Goal: Find specific page/section: Find specific page/section

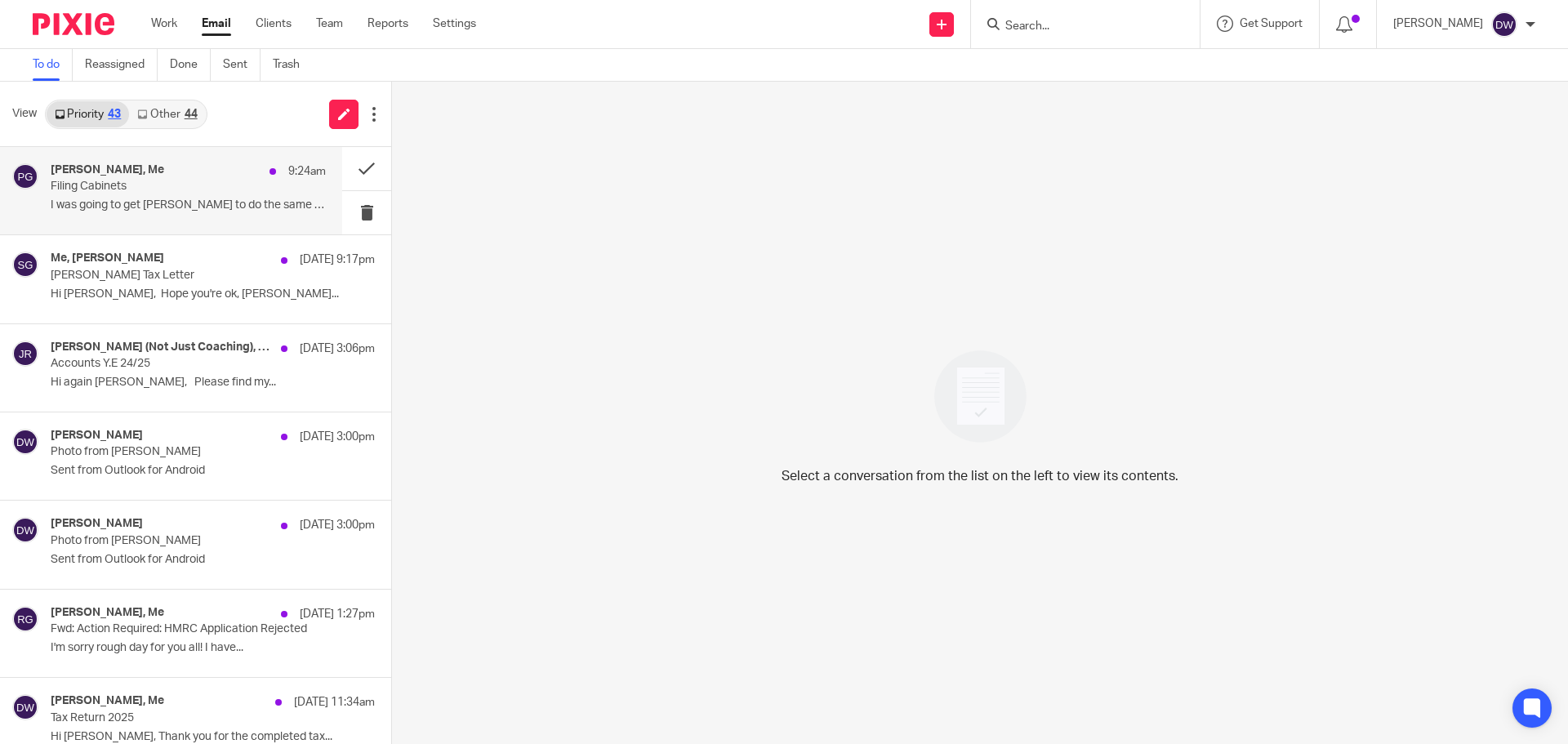
click at [246, 190] on p "Filing Cabinets" at bounding box center [160, 186] width 221 height 14
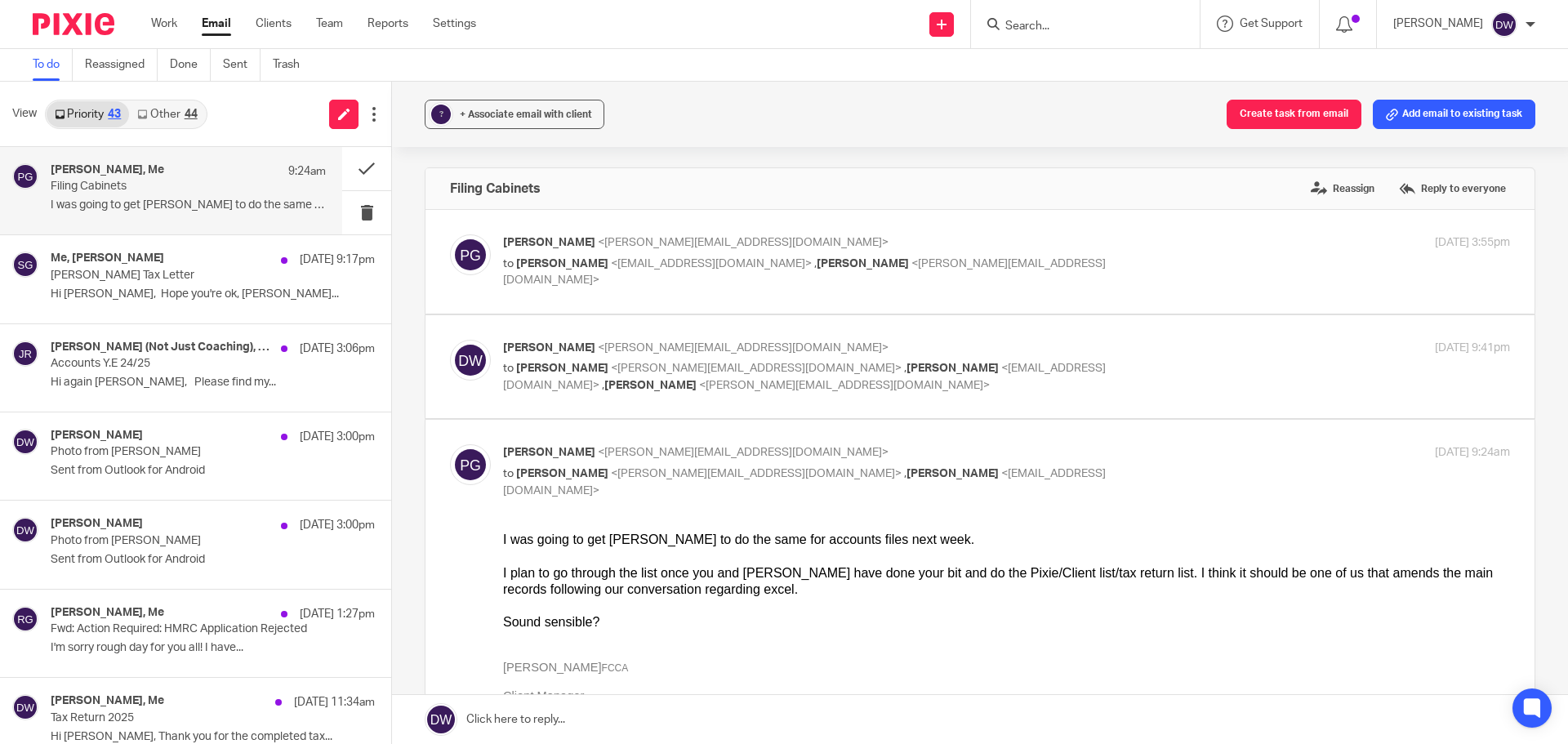
click at [607, 726] on link at bounding box center [980, 719] width 1176 height 49
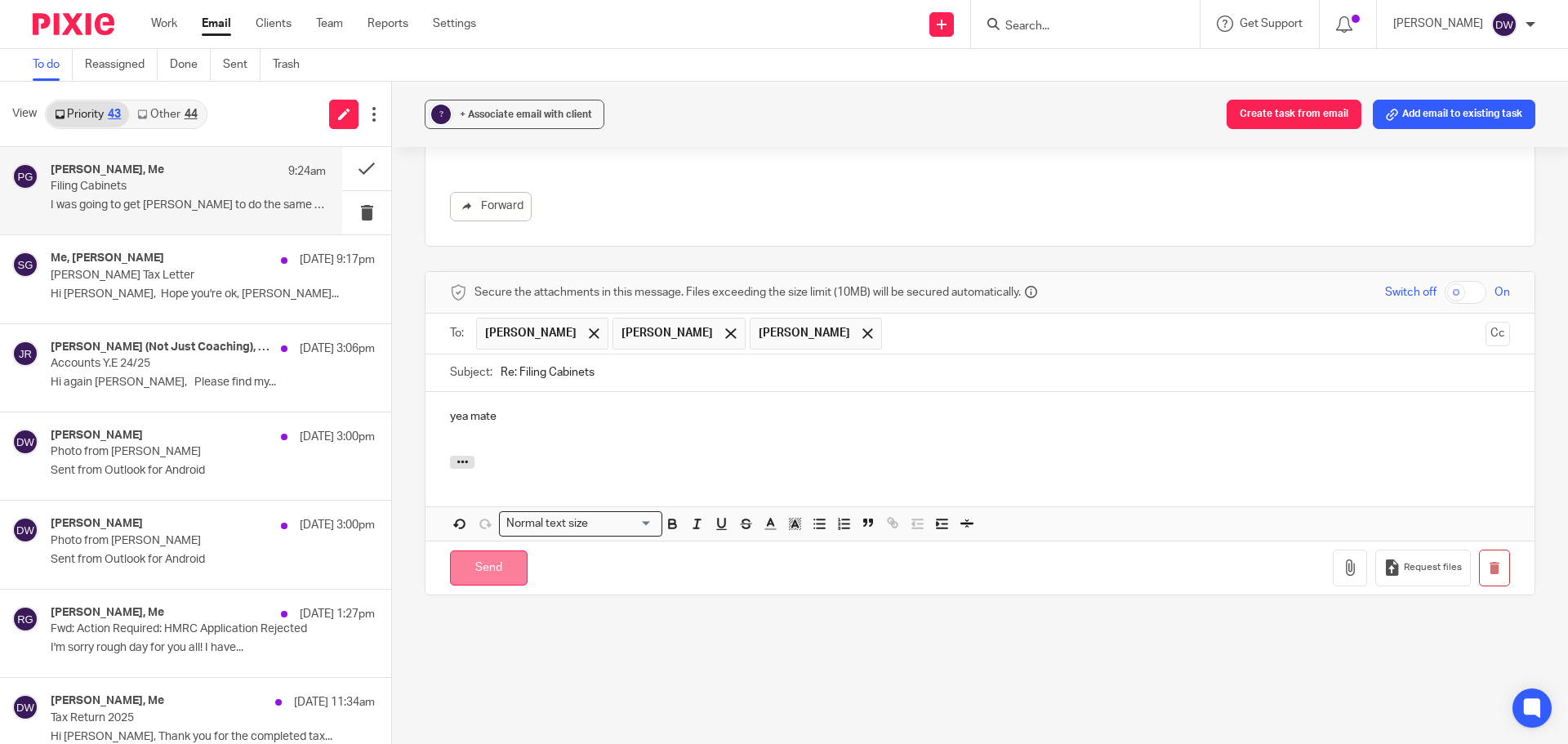
click at [507, 552] on input "Send" at bounding box center [488, 568] width 77 height 35
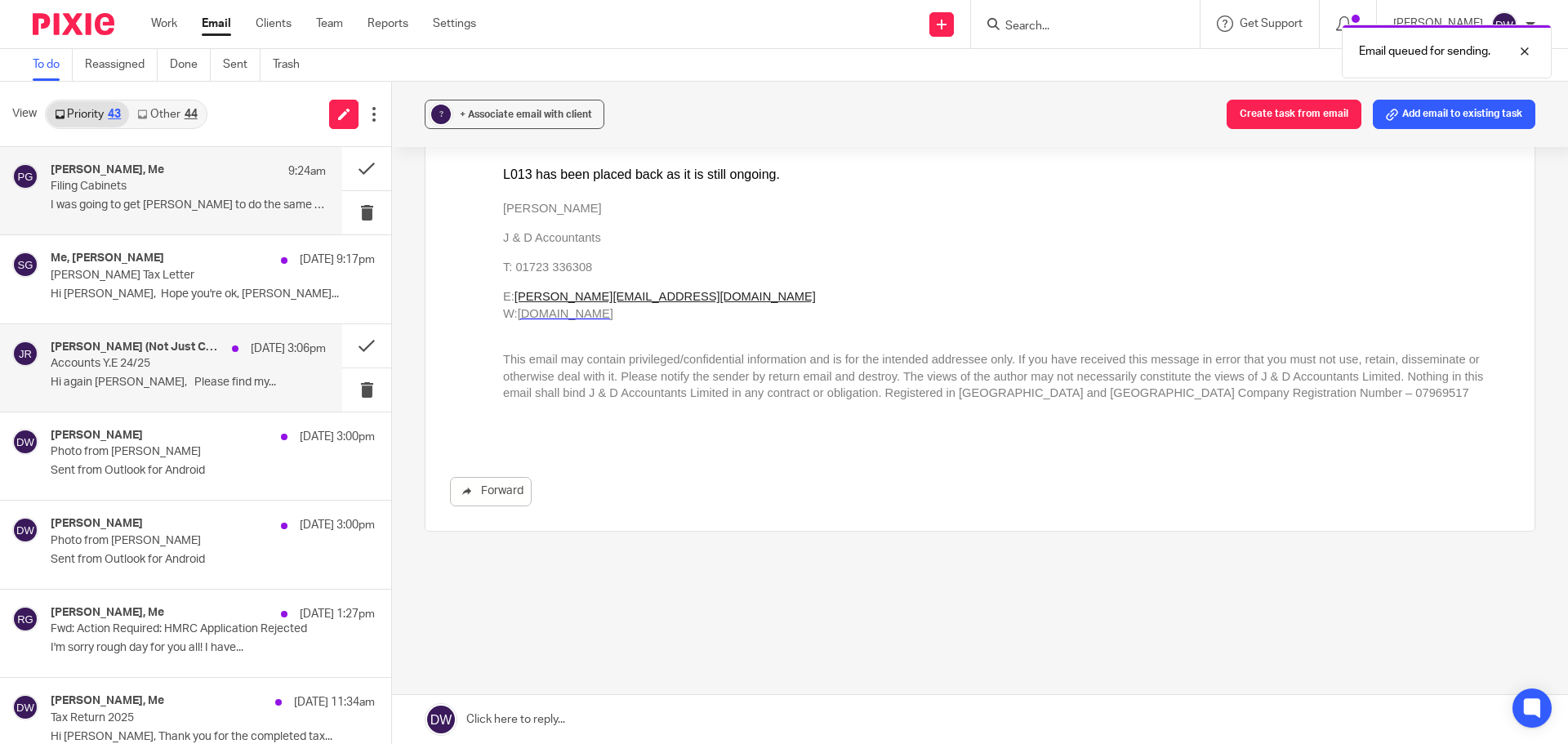
scroll to position [1716, 0]
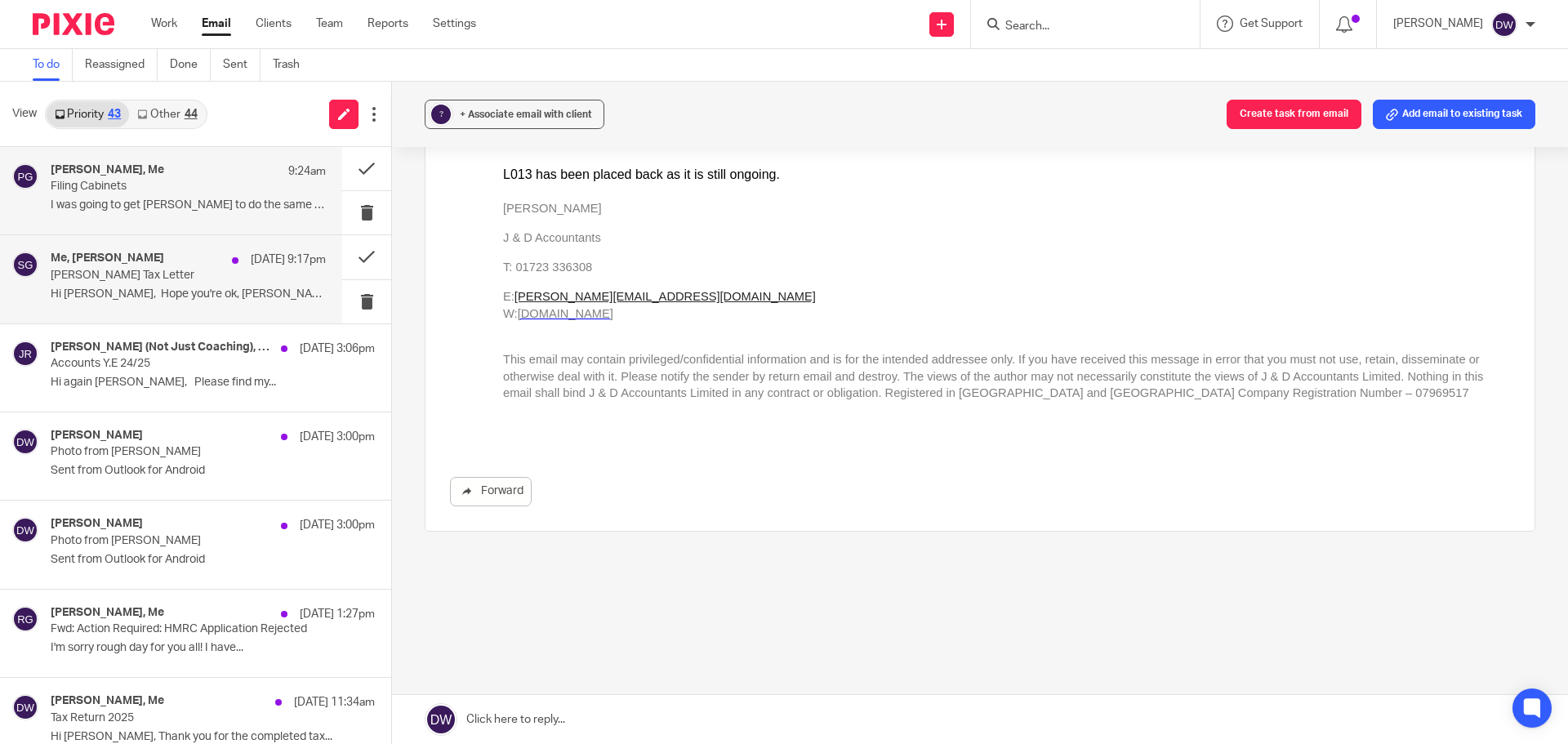
click at [152, 310] on div "Me, Steven Goodger 17 Sep 9:17pm Lindsey's Tax Letter Hi Dom, Hope you're ok, K…" at bounding box center [171, 278] width 342 height 87
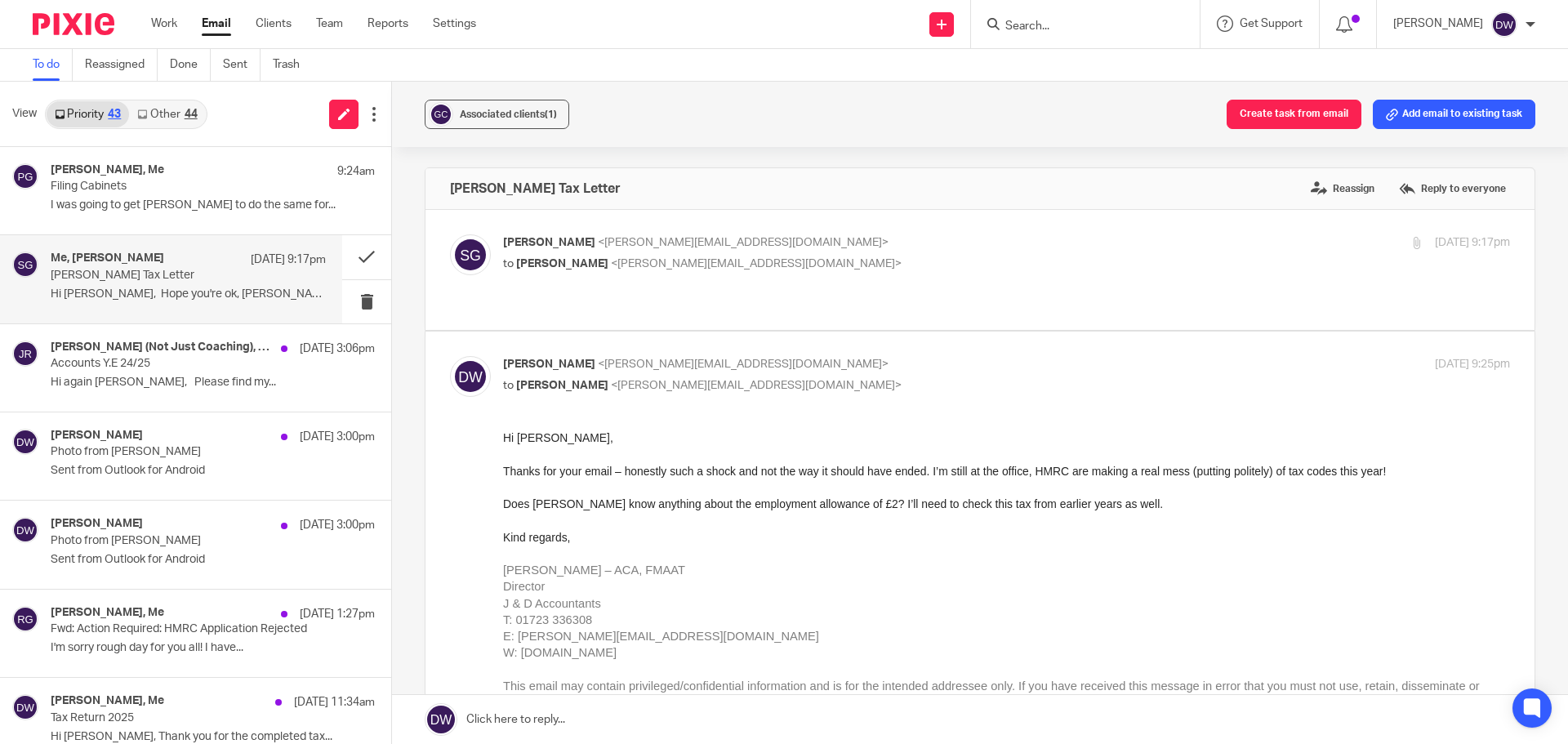
scroll to position [0, 0]
click at [609, 257] on p "to Dominic Watkins <dominic@janddaccountants.co.uk>" at bounding box center [839, 264] width 671 height 17
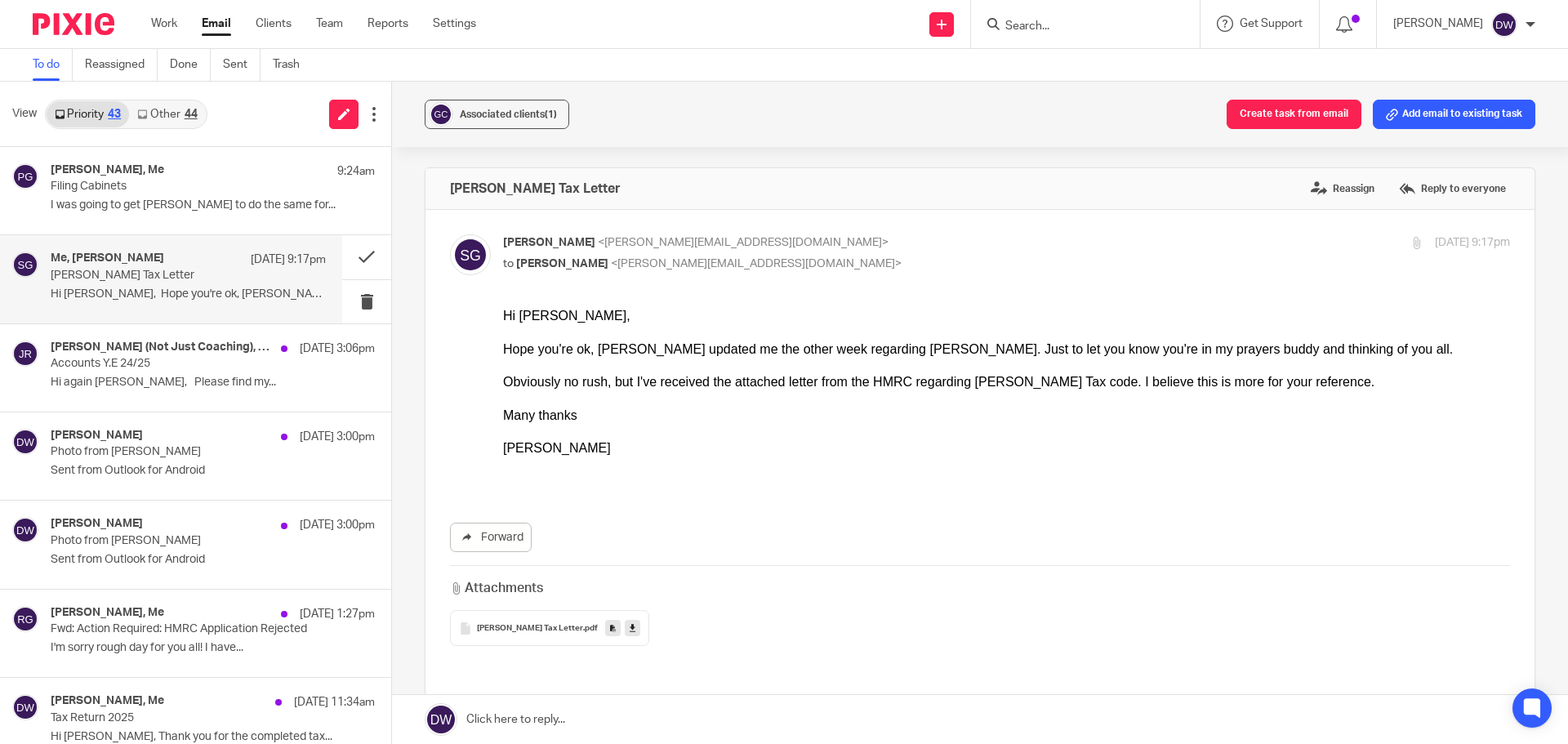
click at [609, 257] on p "to Dominic Watkins <dominic@janddaccountants.co.uk>" at bounding box center [839, 264] width 671 height 17
checkbox input "false"
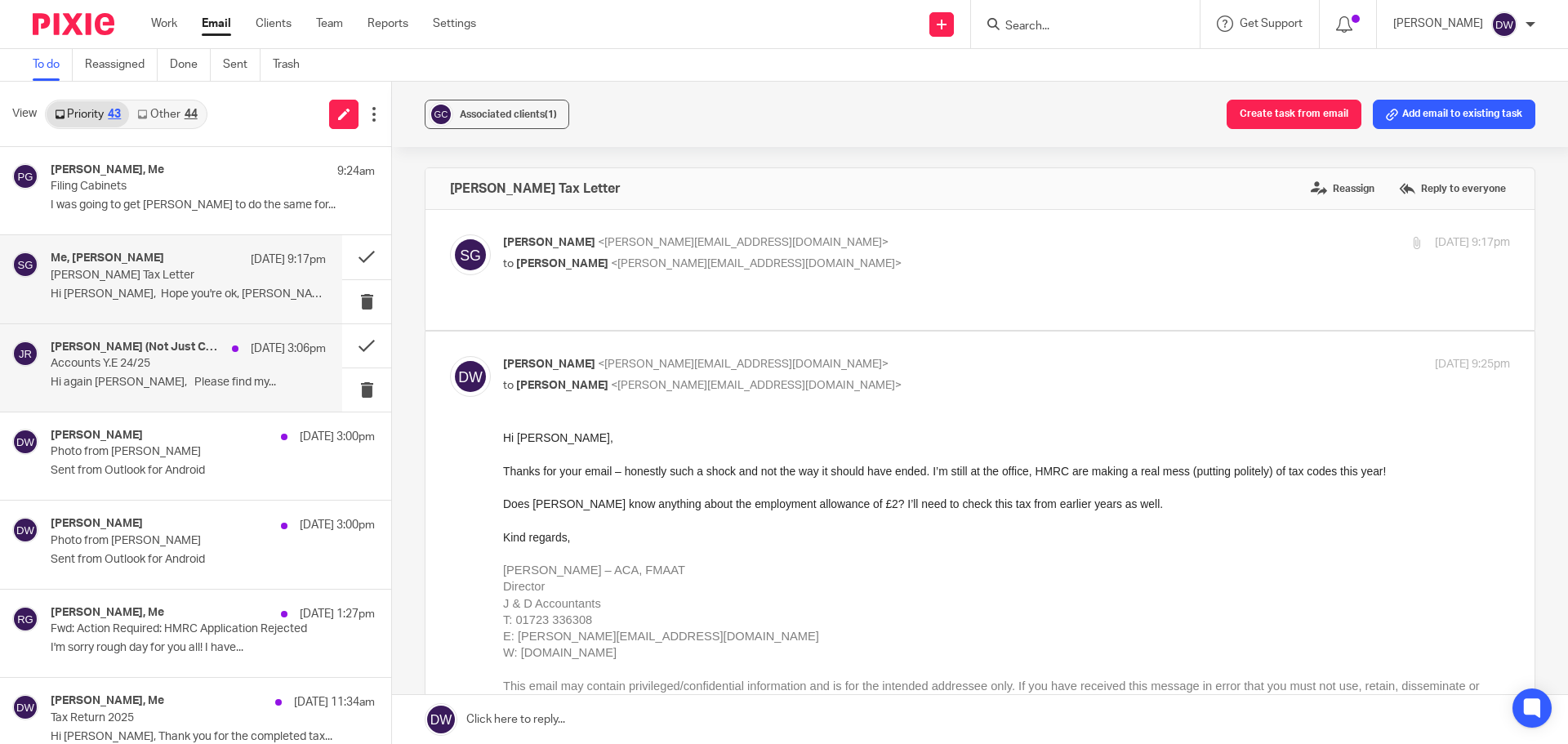
click at [165, 366] on p "Accounts Y.E 24/25" at bounding box center [160, 363] width 221 height 14
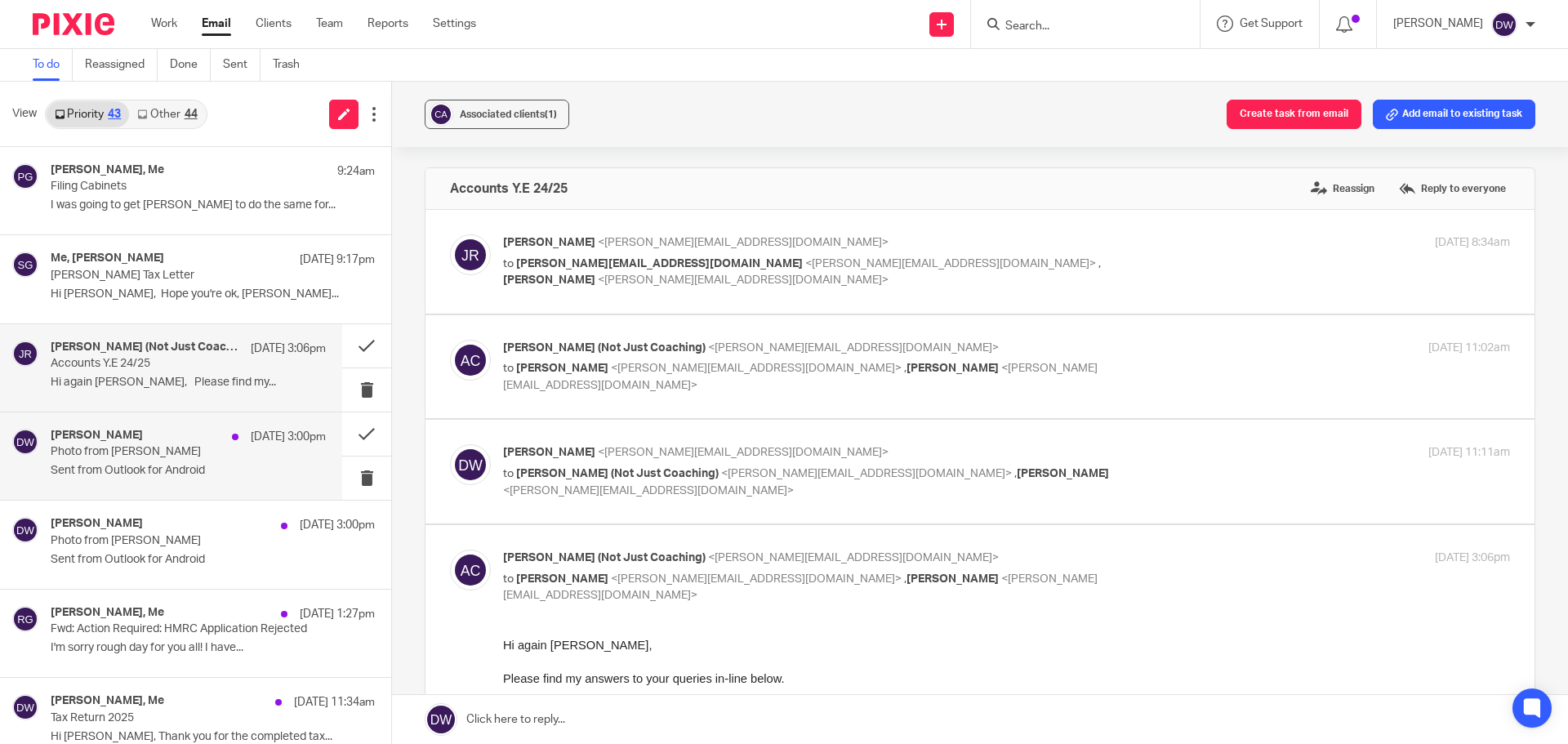
click at [216, 456] on p "Photo from Dominic" at bounding box center [160, 452] width 221 height 14
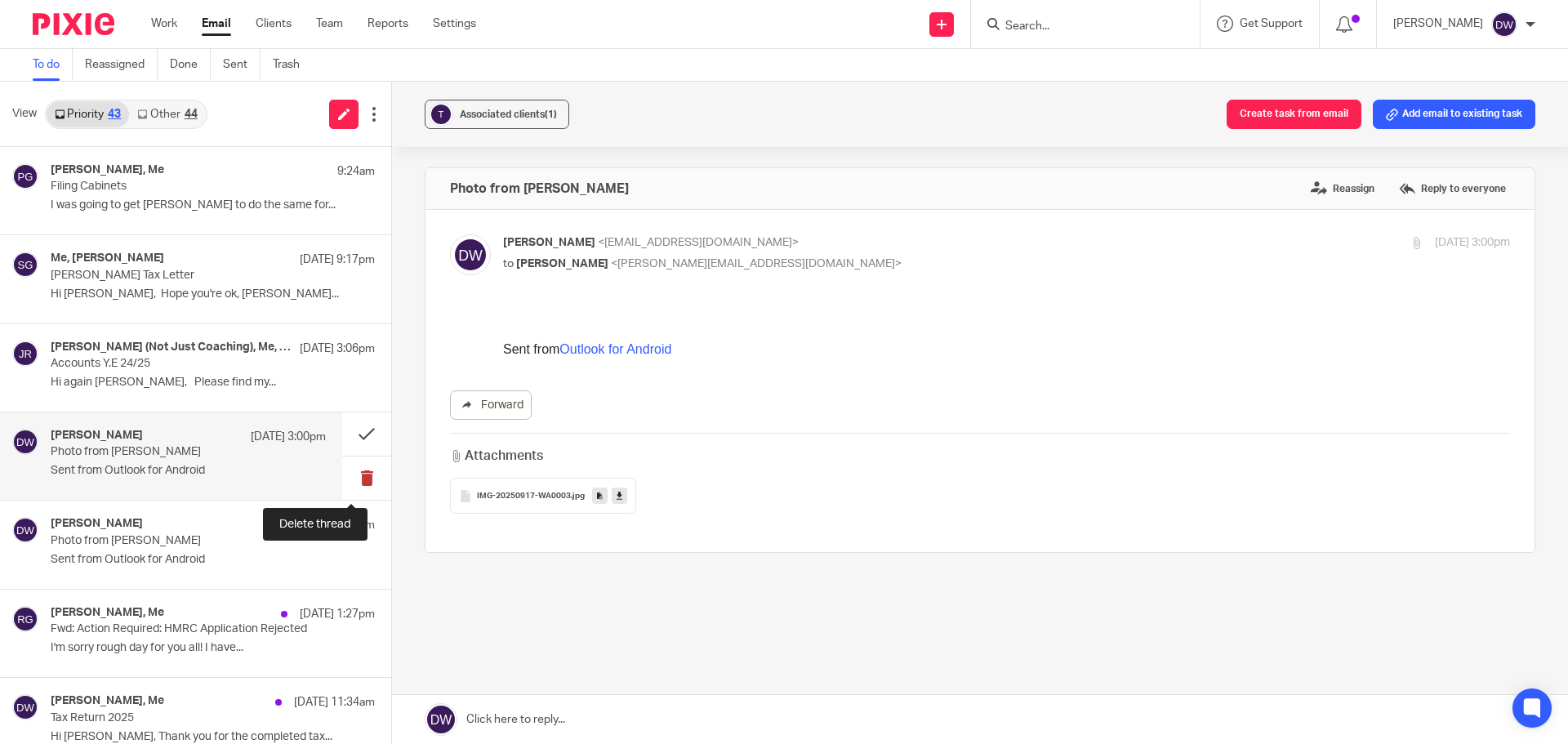
click at [350, 477] on button at bounding box center [367, 478] width 49 height 44
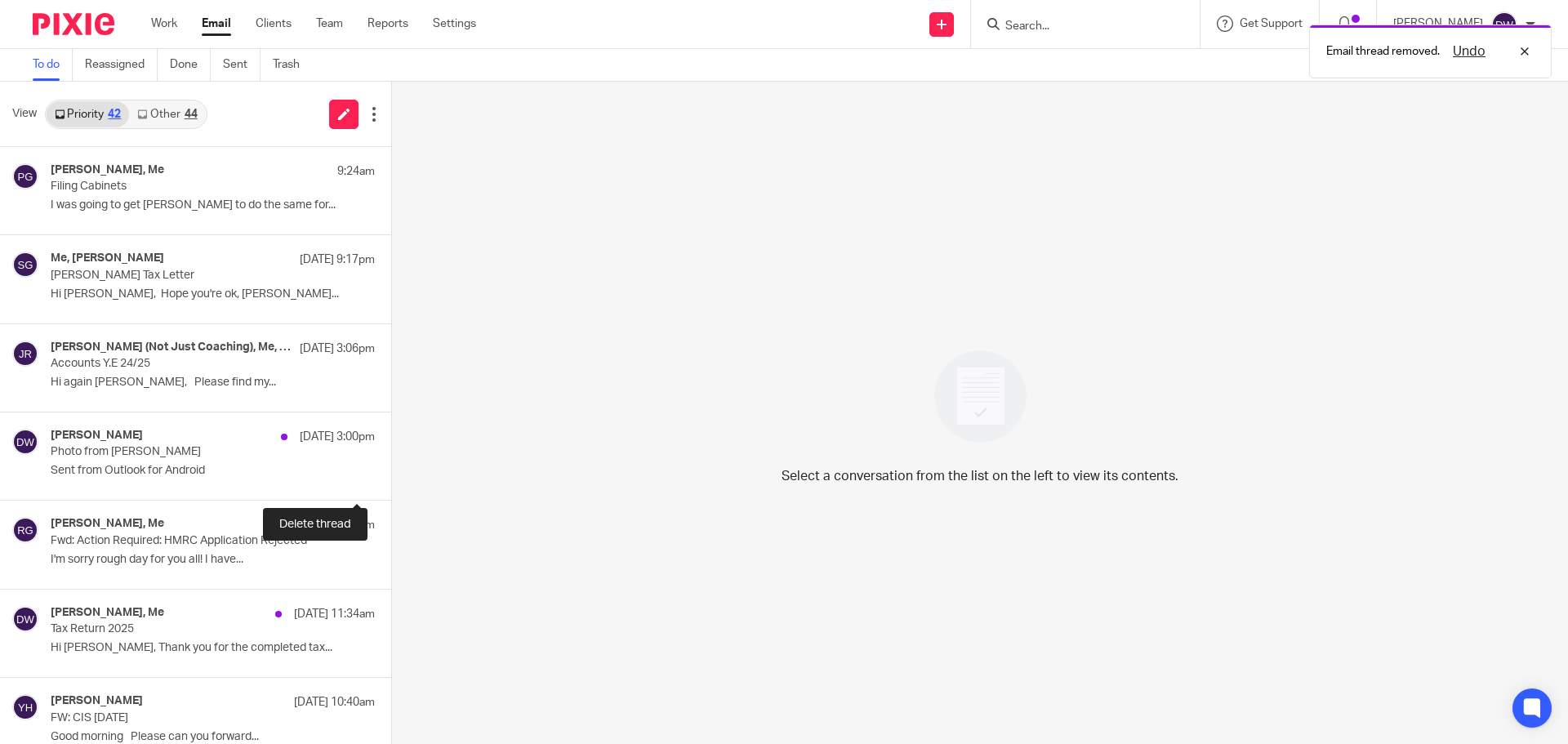
click at [391, 477] on button at bounding box center [398, 478] width 13 height 44
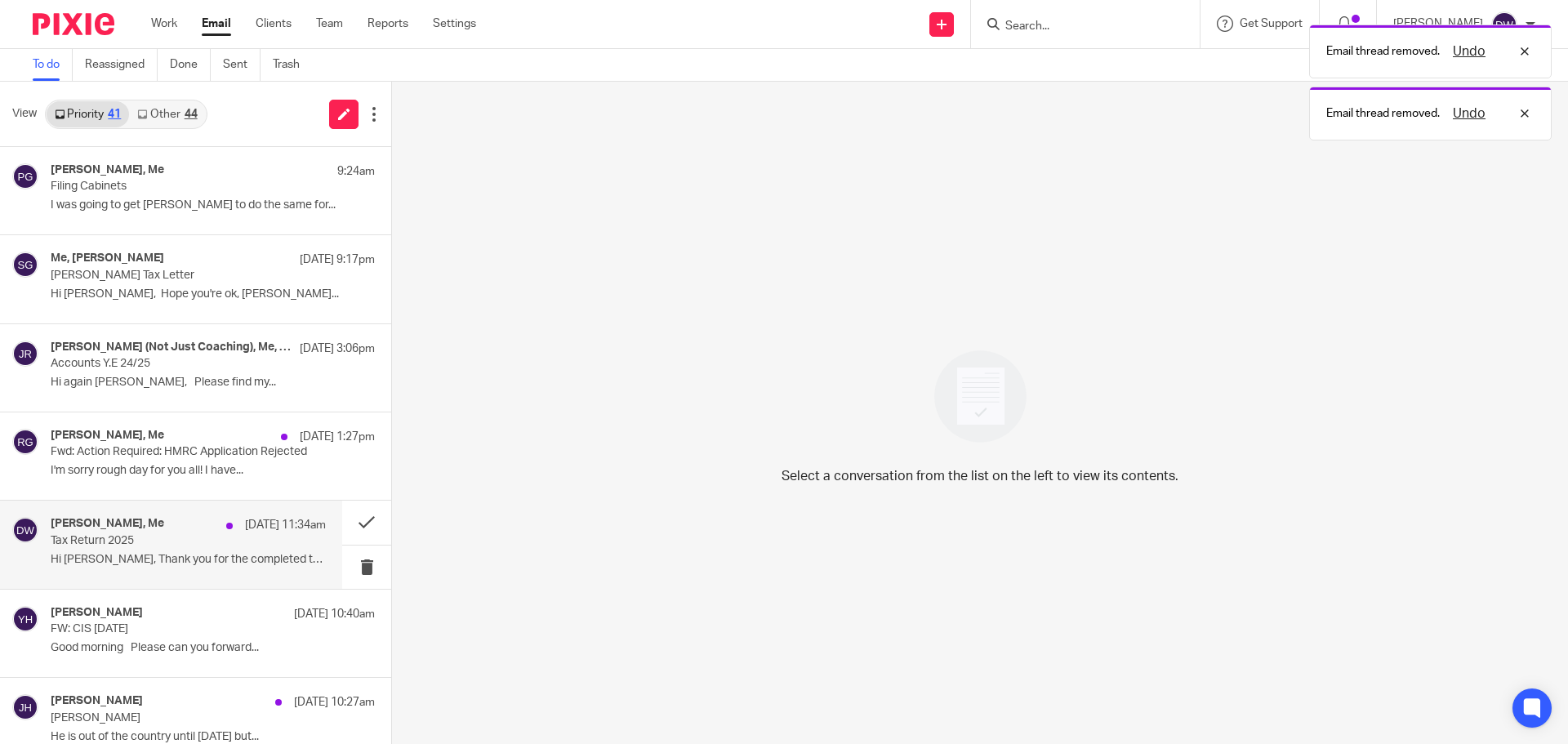
click at [206, 570] on div "Andrew Cornforth, Me 17 Sep 11:34am Tax Return 2025 Hi Dominic, Thank you for t…" at bounding box center [188, 544] width 275 height 55
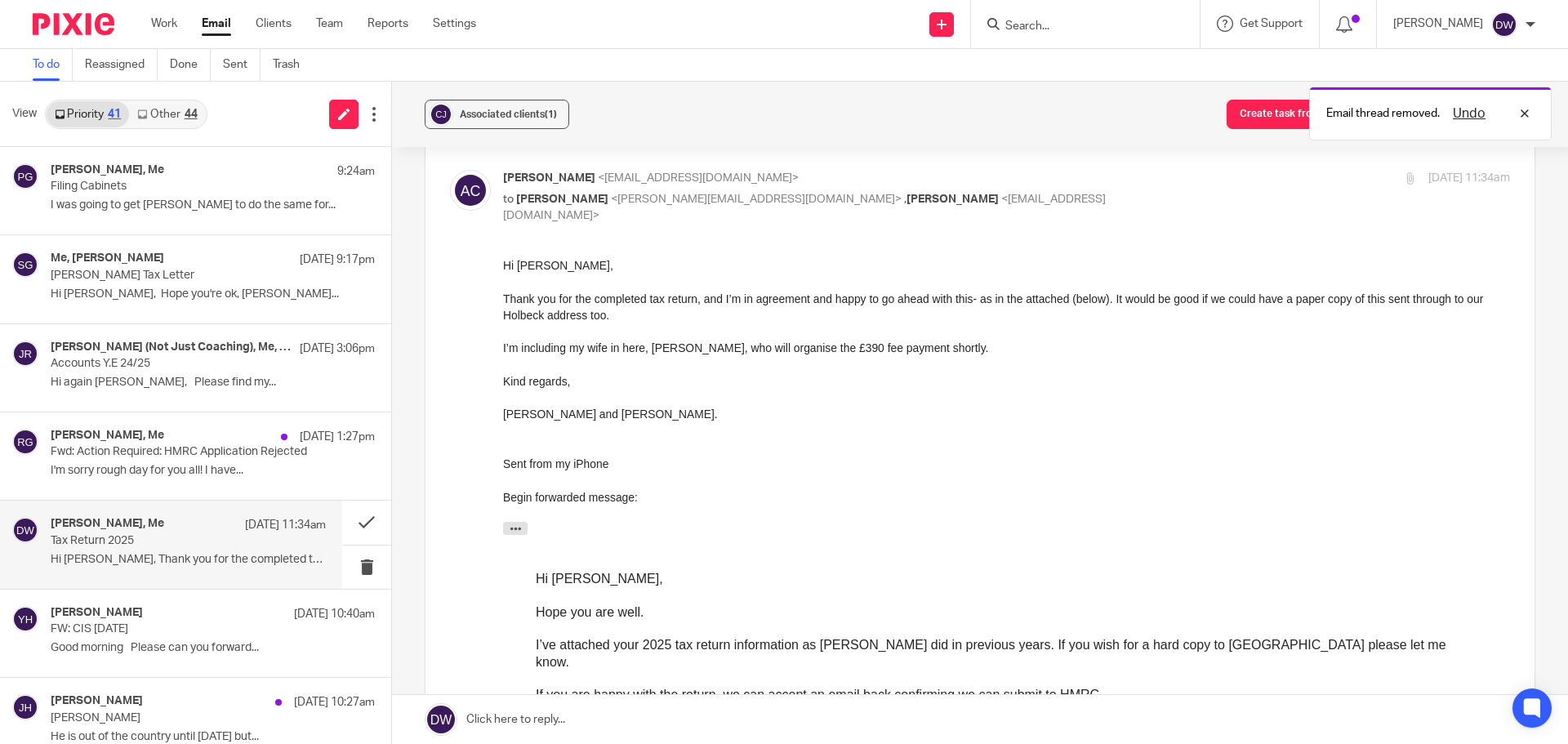
scroll to position [245, 0]
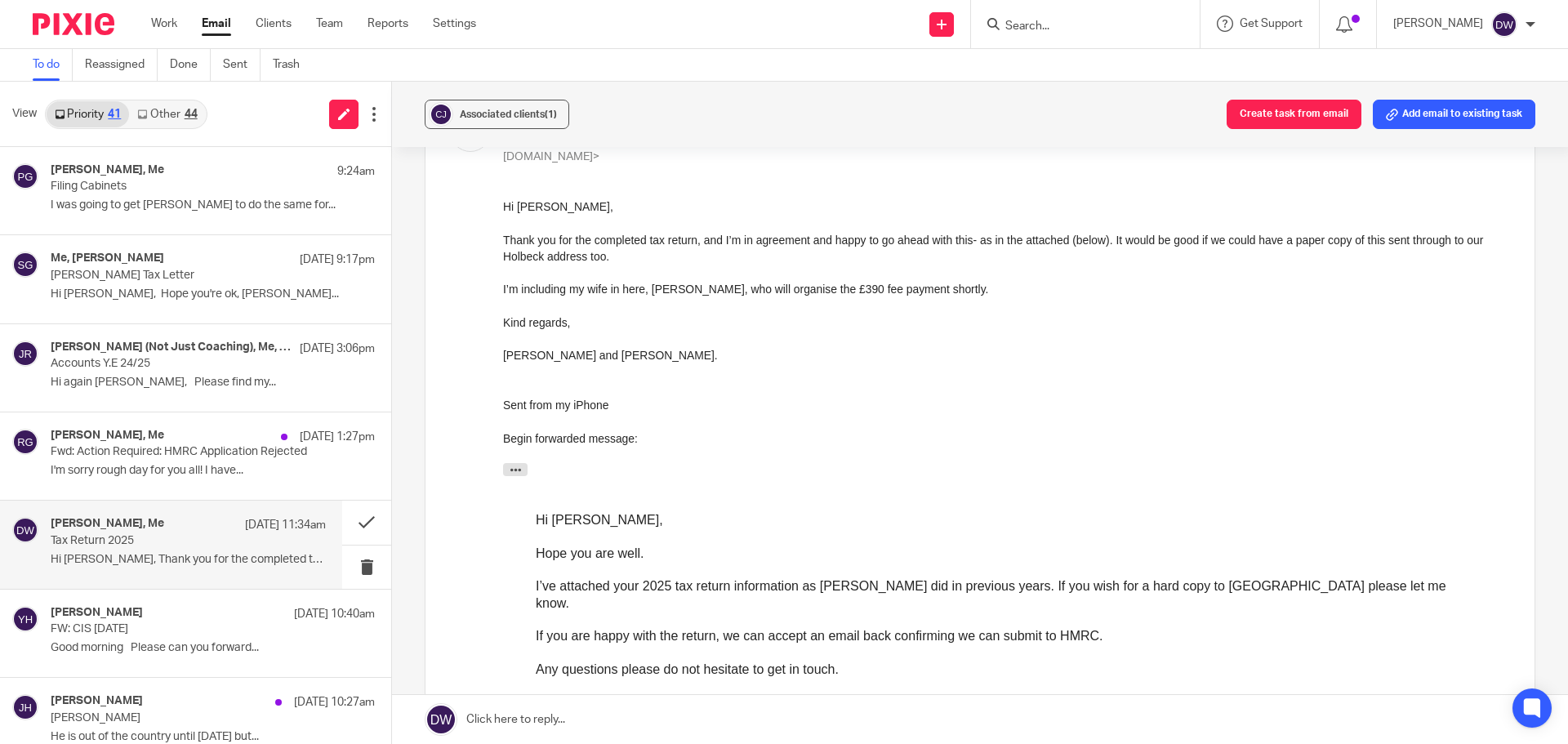
click at [165, 538] on p "Tax Return 2025" at bounding box center [160, 541] width 221 height 14
click at [227, 557] on p "Hi Dominic, Thank you for the completed tax..." at bounding box center [188, 559] width 275 height 14
click at [1039, 28] on input "Search" at bounding box center [1076, 27] width 147 height 15
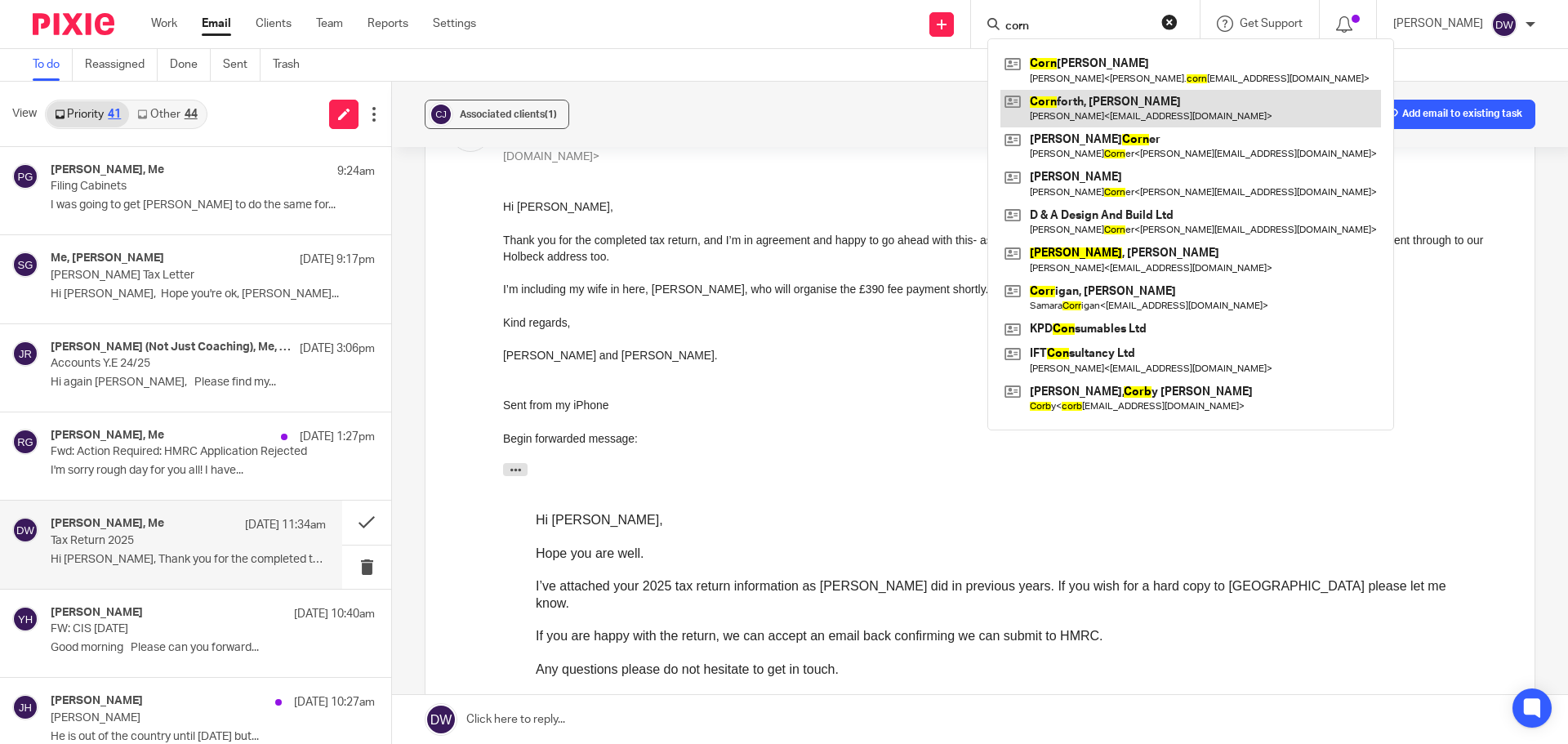
type input "corn"
click at [1110, 103] on link at bounding box center [1191, 108] width 381 height 38
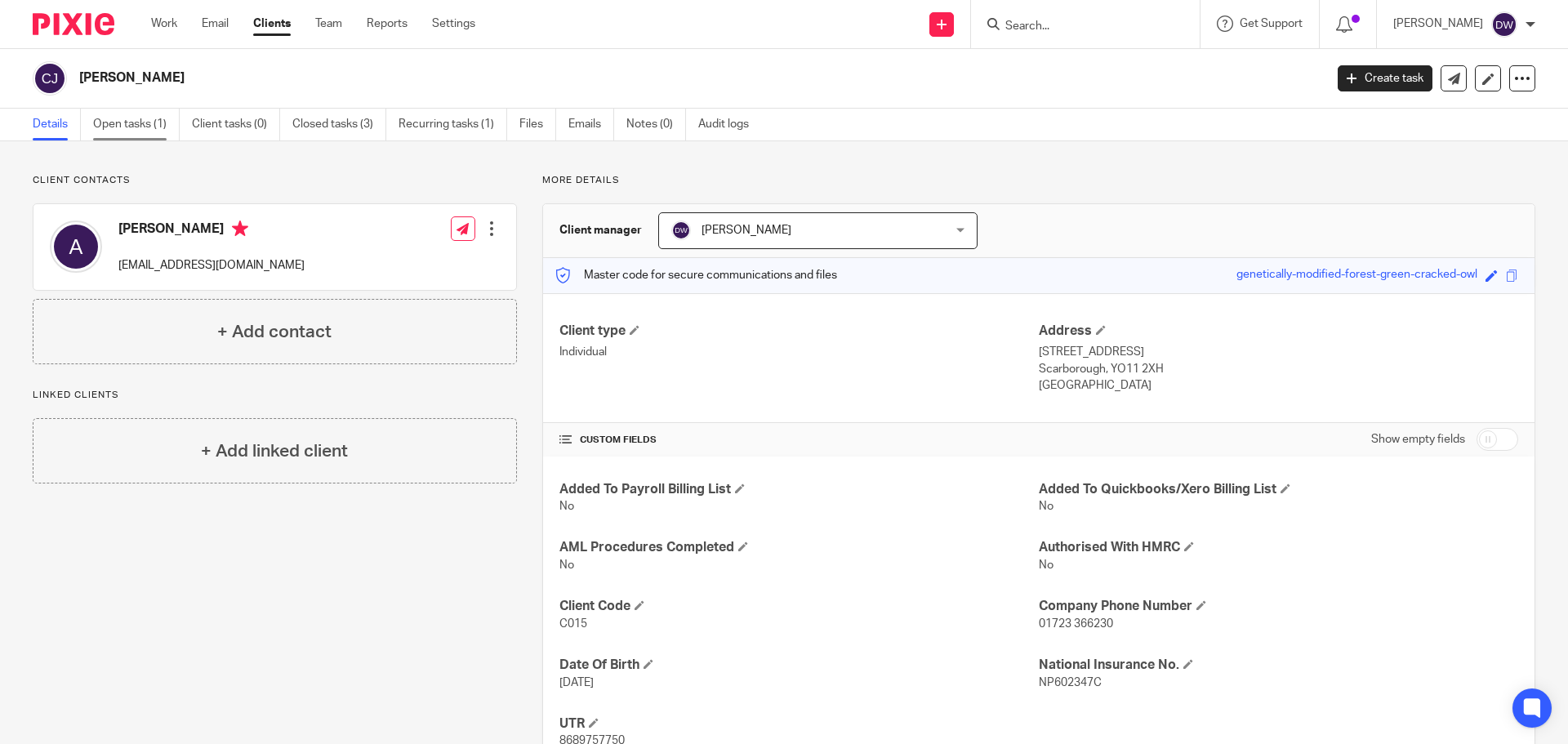
click at [138, 124] on link "Open tasks (1)" at bounding box center [136, 124] width 86 height 32
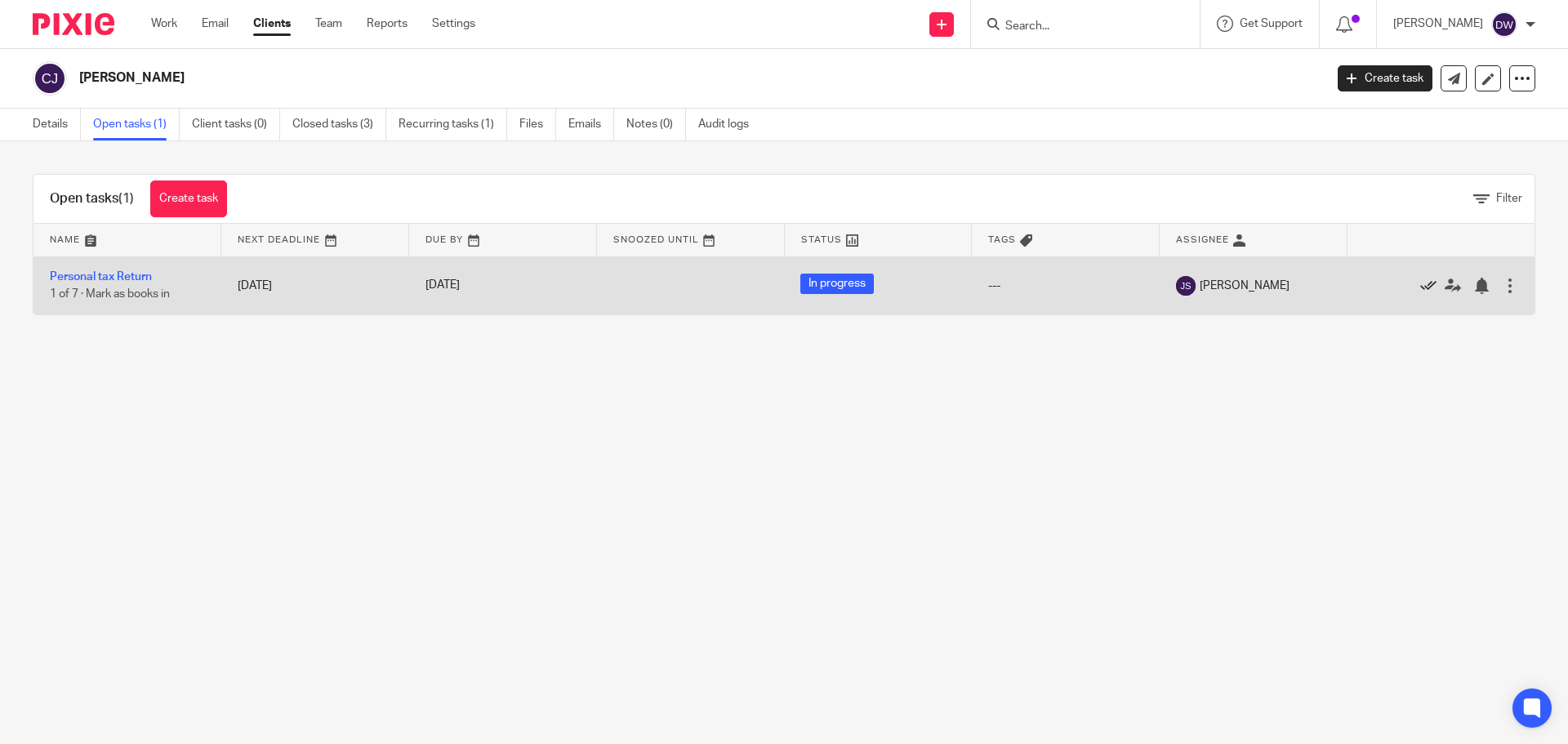
click at [1420, 286] on icon at bounding box center [1428, 285] width 16 height 16
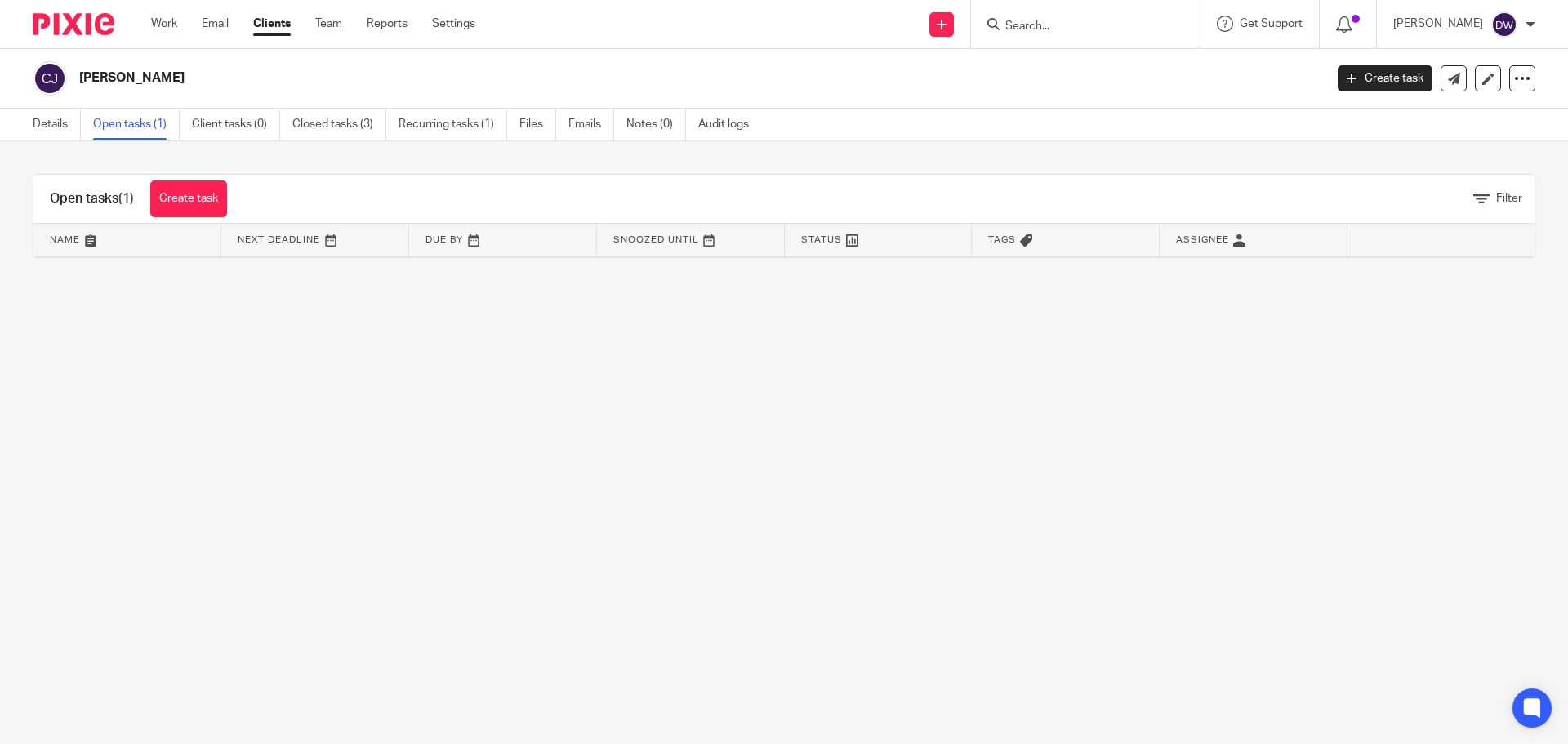
click at [208, 33] on div "Work Email Clients Team Reports Settings Work Email Clients Team Reports Settin…" at bounding box center [317, 23] width 365 height 48
click at [218, 22] on link "Email" at bounding box center [215, 23] width 27 height 16
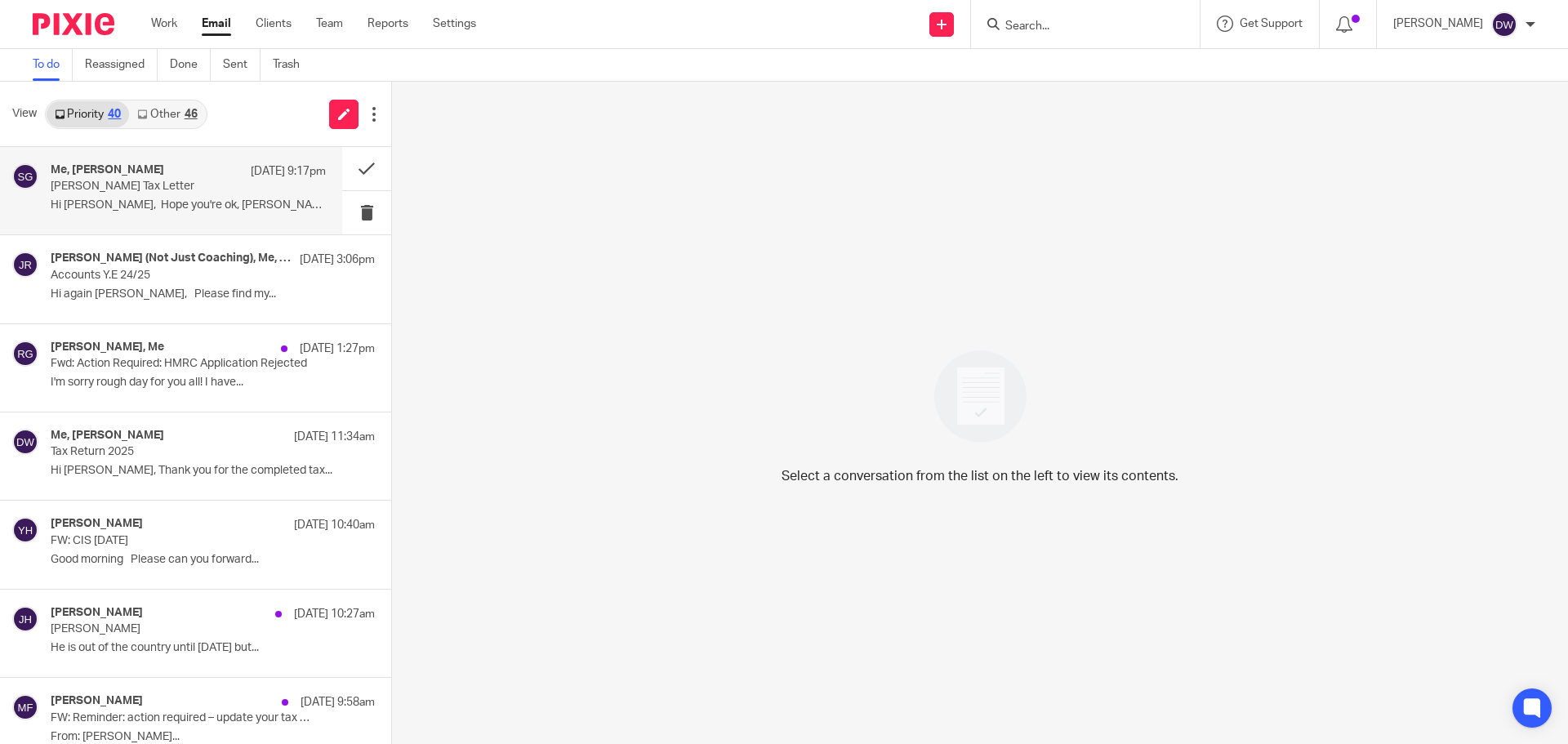
click at [210, 200] on p "Hi Dom, Hope you're ok, Kirsty..." at bounding box center [188, 206] width 275 height 14
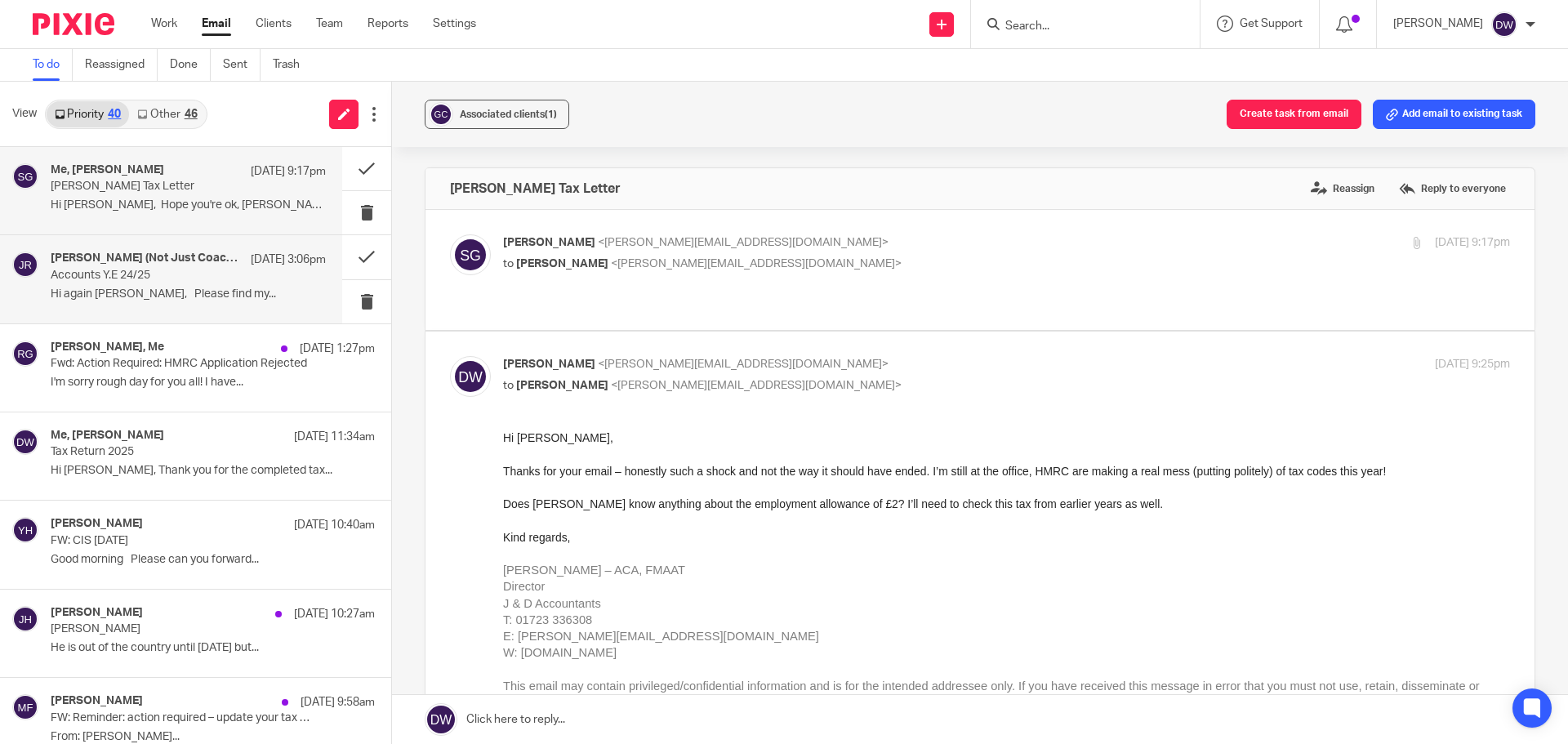
click at [174, 289] on p "Hi again Jithin, Please find my..." at bounding box center [188, 294] width 275 height 14
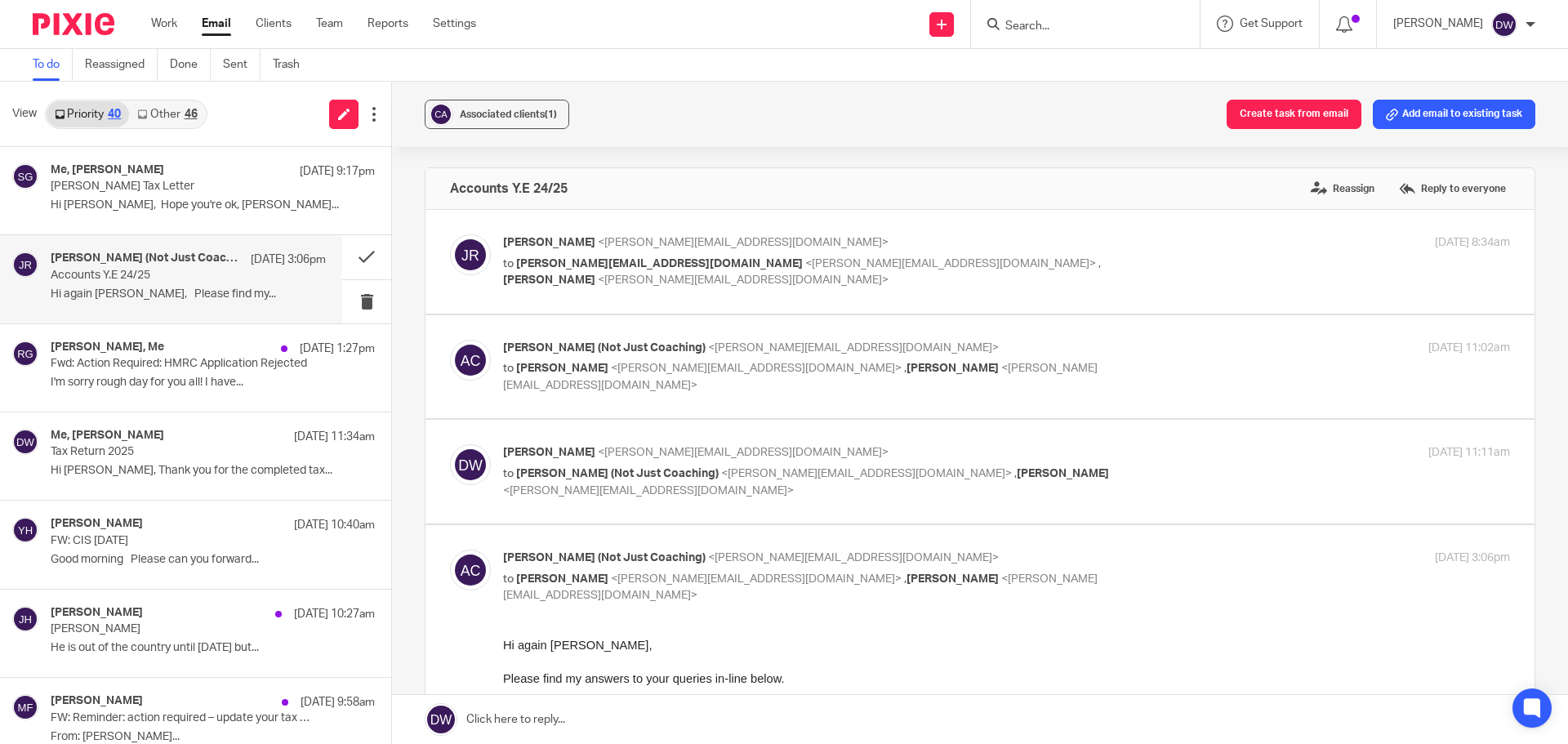
click at [1058, 37] on div at bounding box center [1086, 23] width 229 height 48
click at [1063, 21] on input "Search" at bounding box center [1076, 27] width 147 height 15
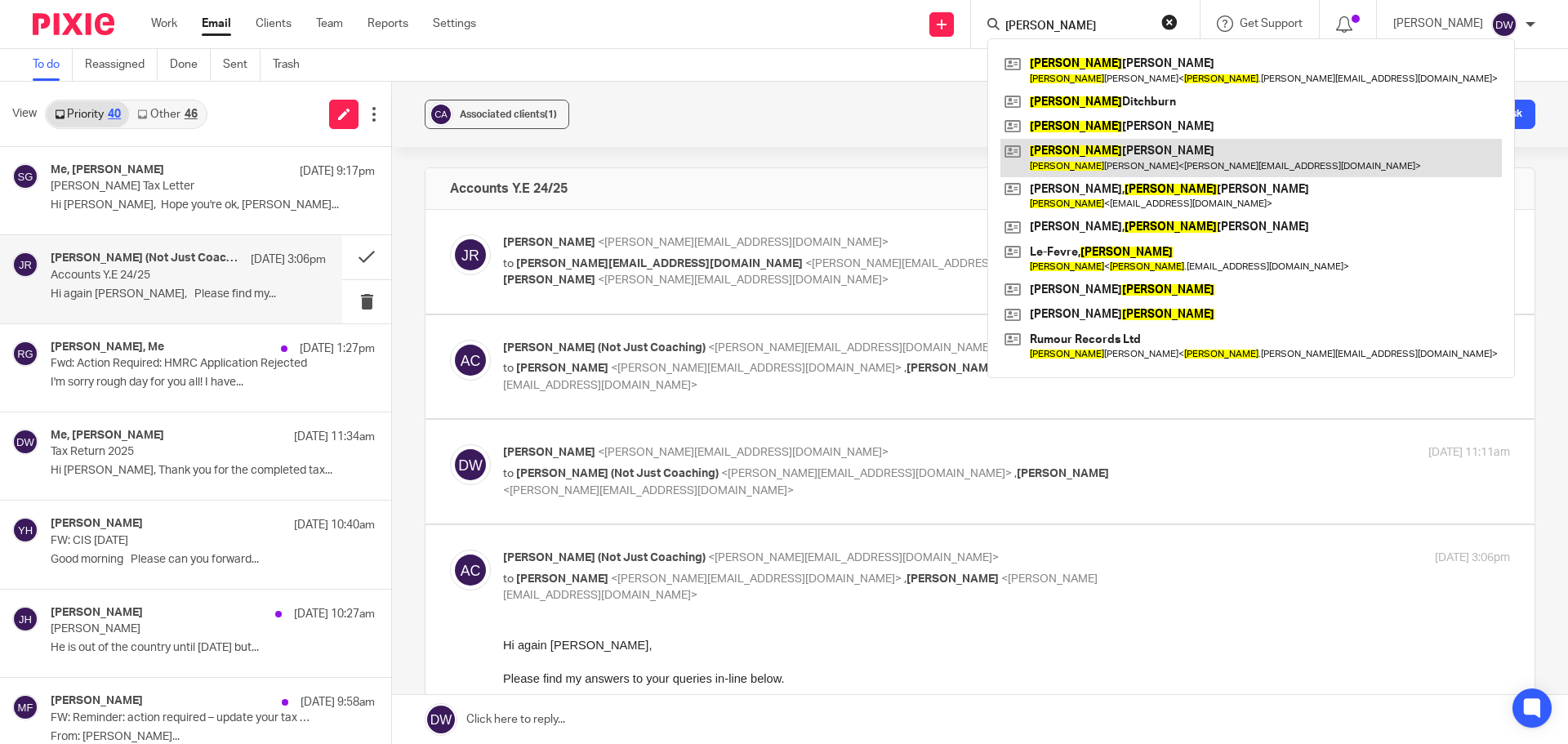
type input "ian"
click at [1117, 165] on link at bounding box center [1252, 158] width 502 height 38
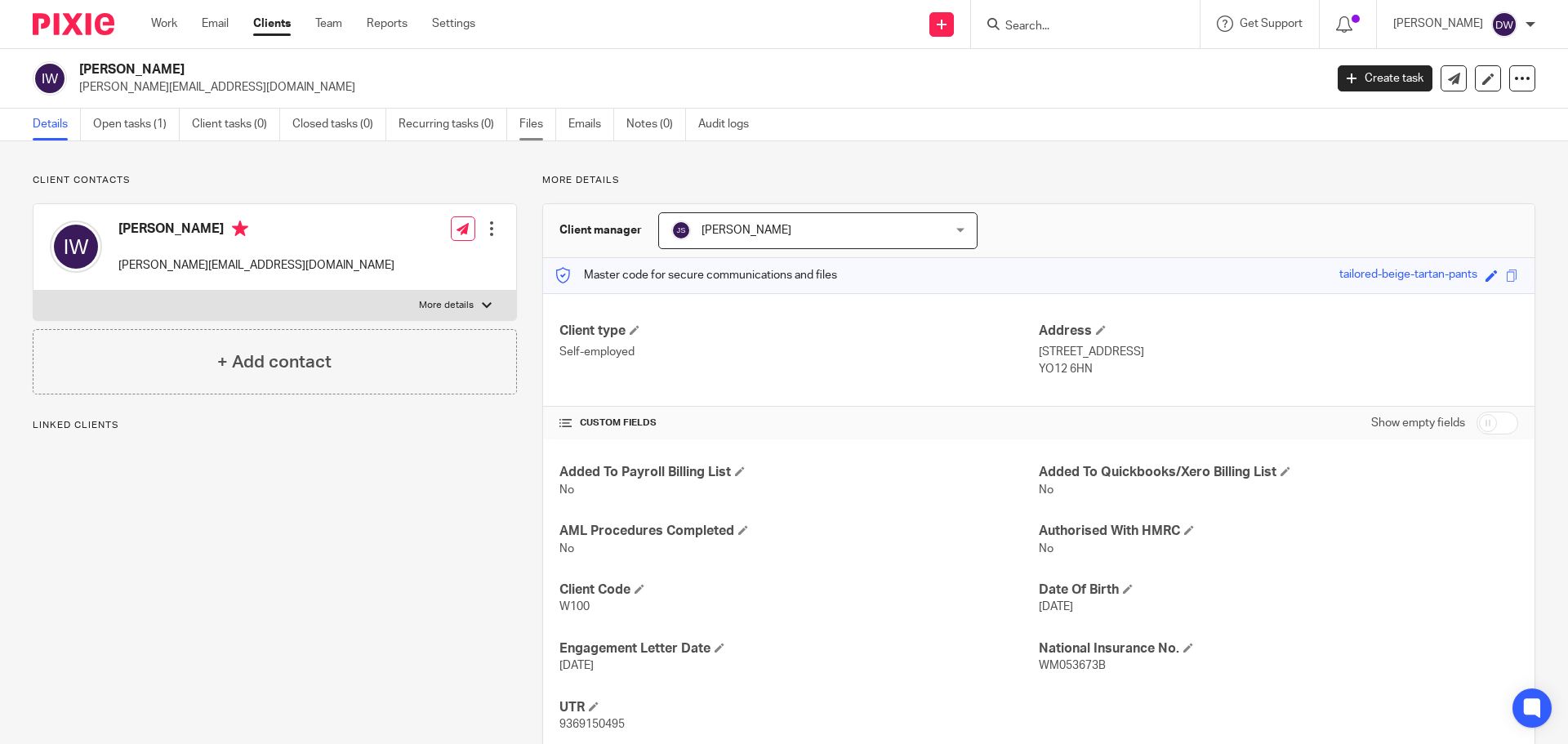
click at [546, 119] on link "Files" at bounding box center [538, 124] width 37 height 32
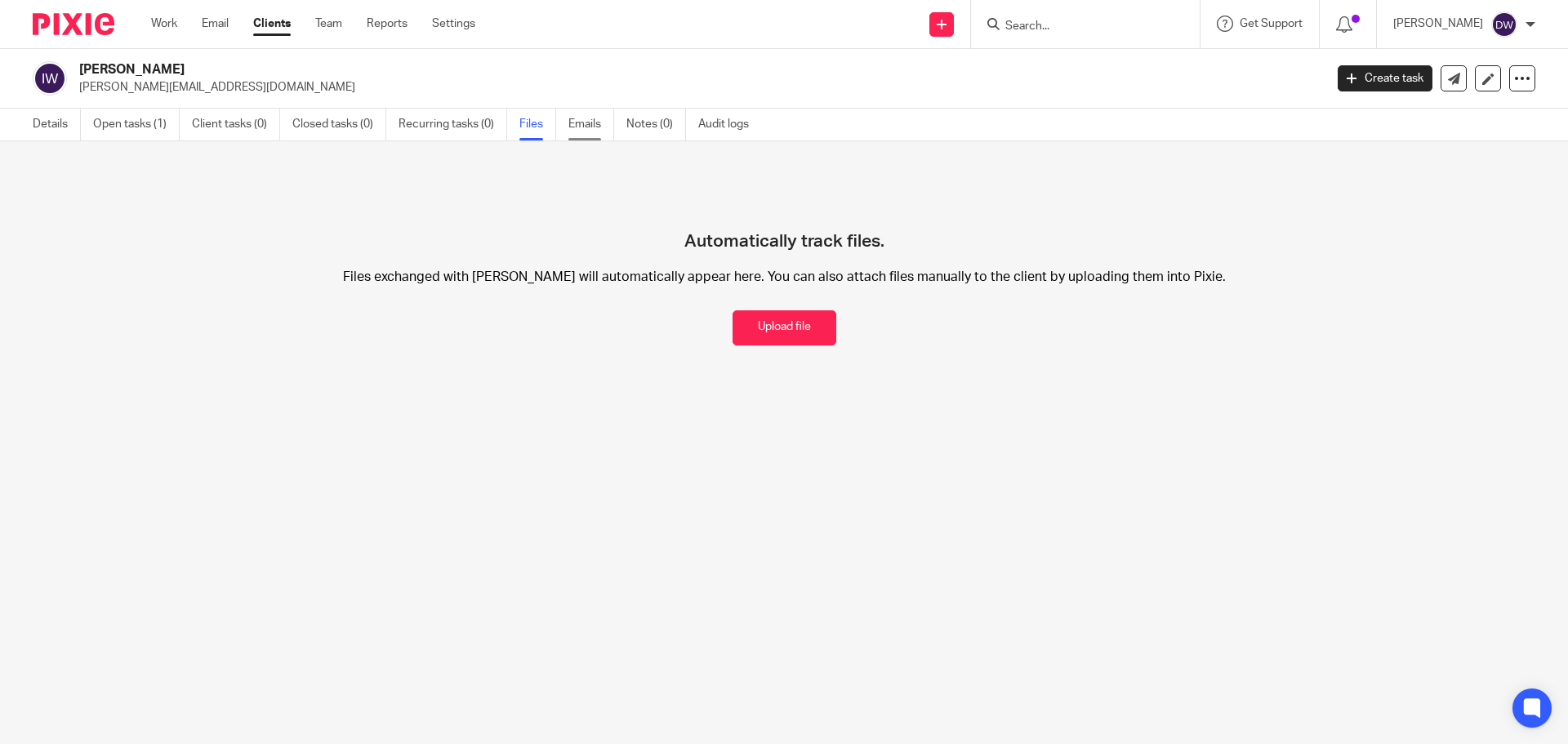
click at [578, 133] on link "Emails" at bounding box center [591, 124] width 46 height 32
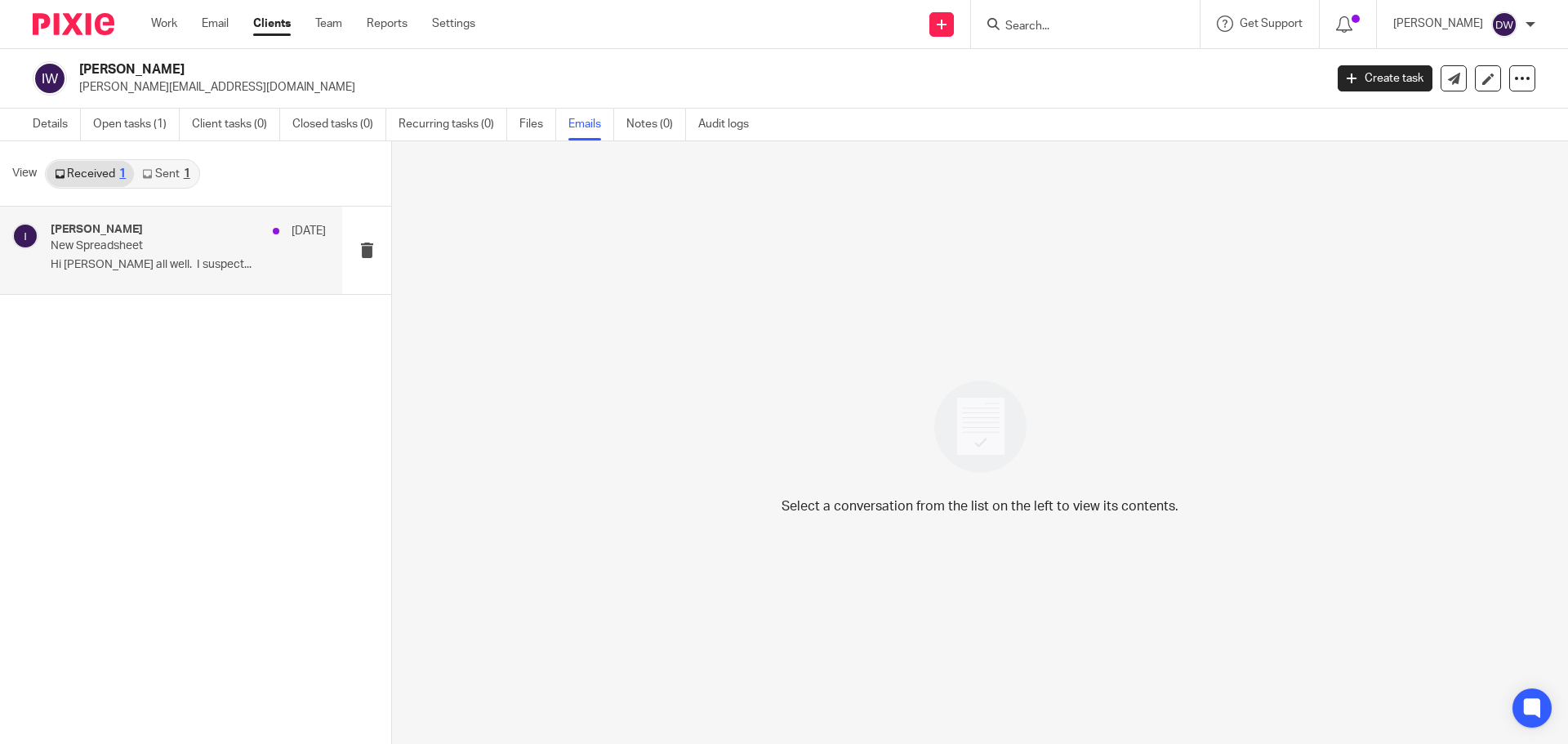
click at [154, 234] on div "i.wolfenden 29 May" at bounding box center [188, 231] width 275 height 16
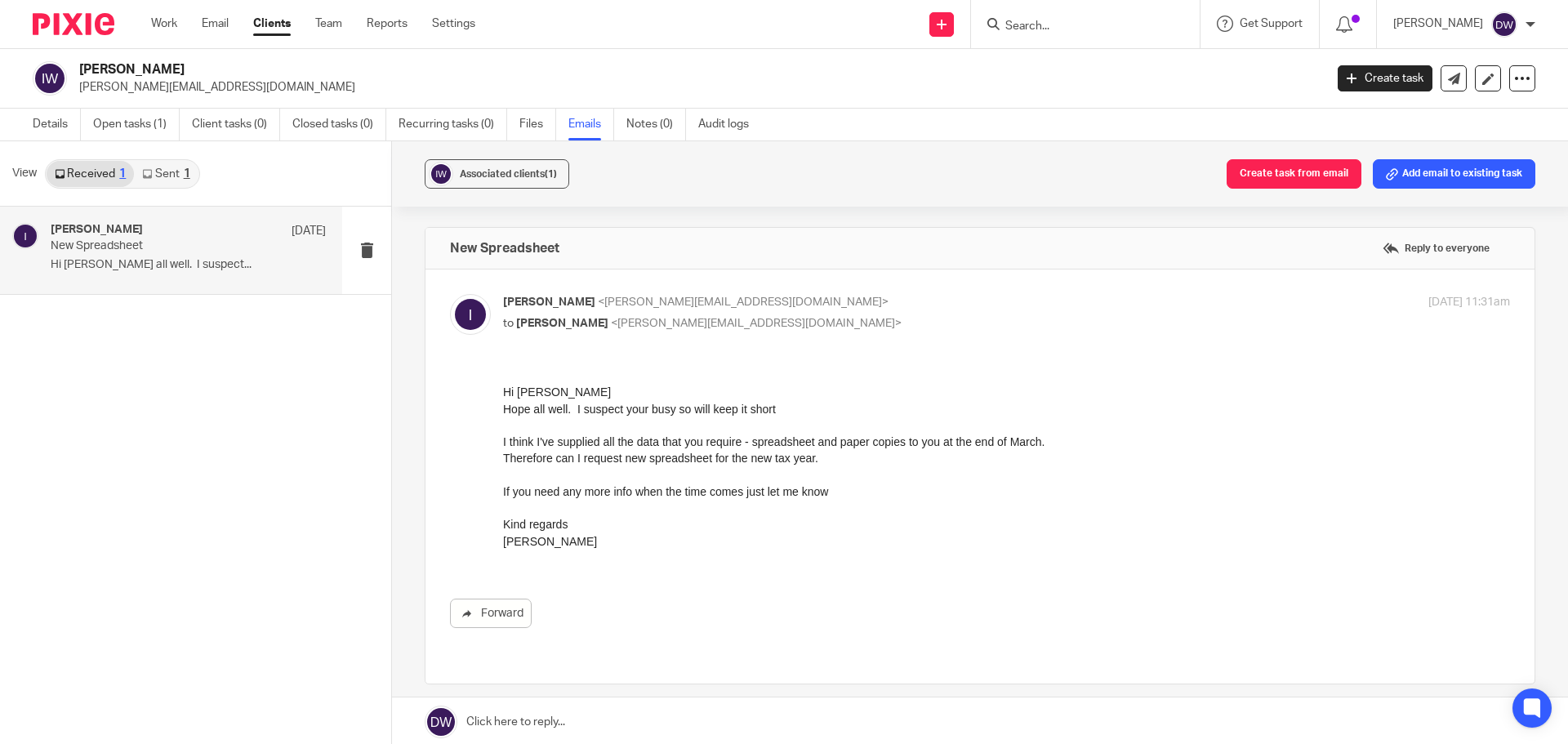
click at [1069, 29] on input "Search" at bounding box center [1076, 27] width 147 height 15
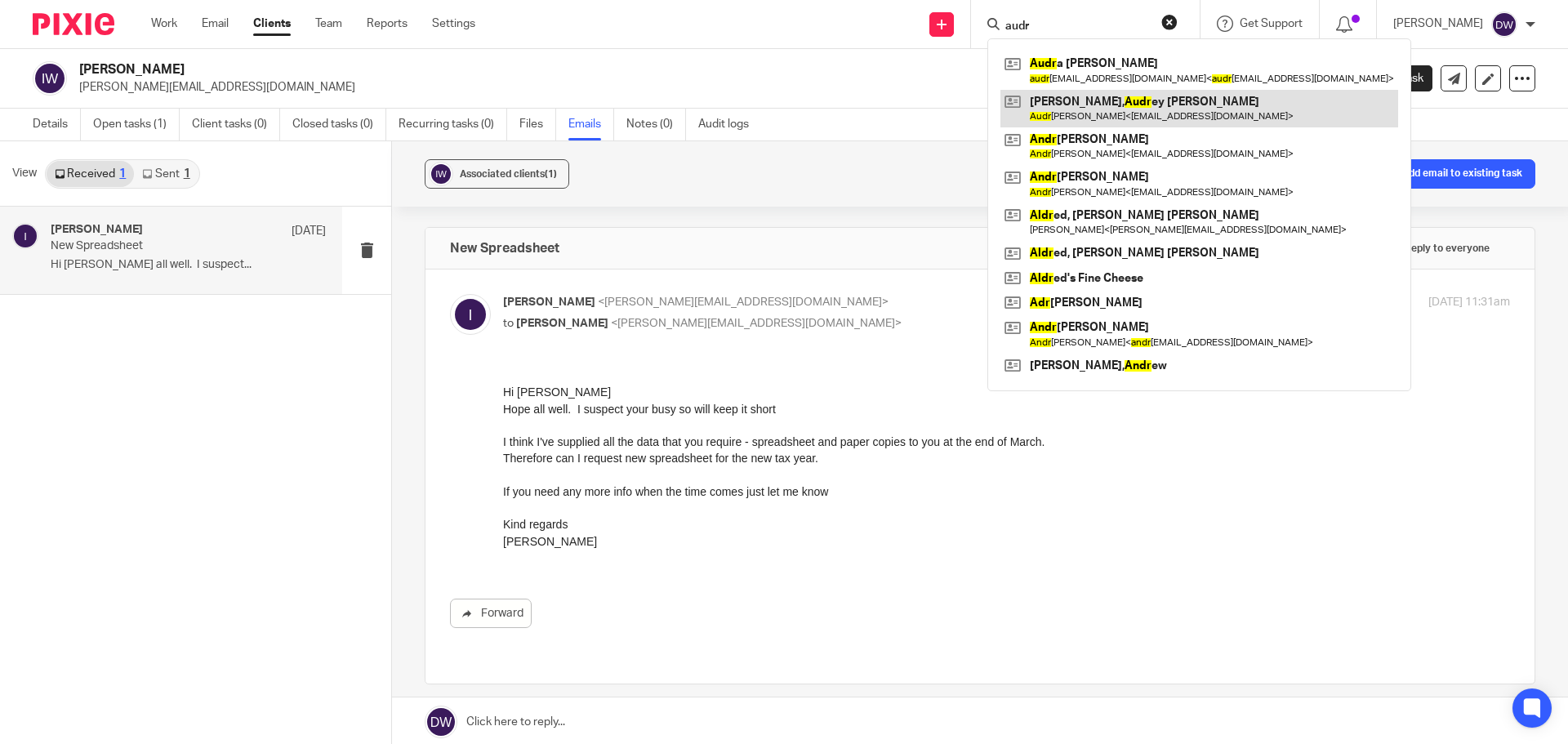
type input "audr"
click at [1151, 106] on link at bounding box center [1200, 108] width 398 height 38
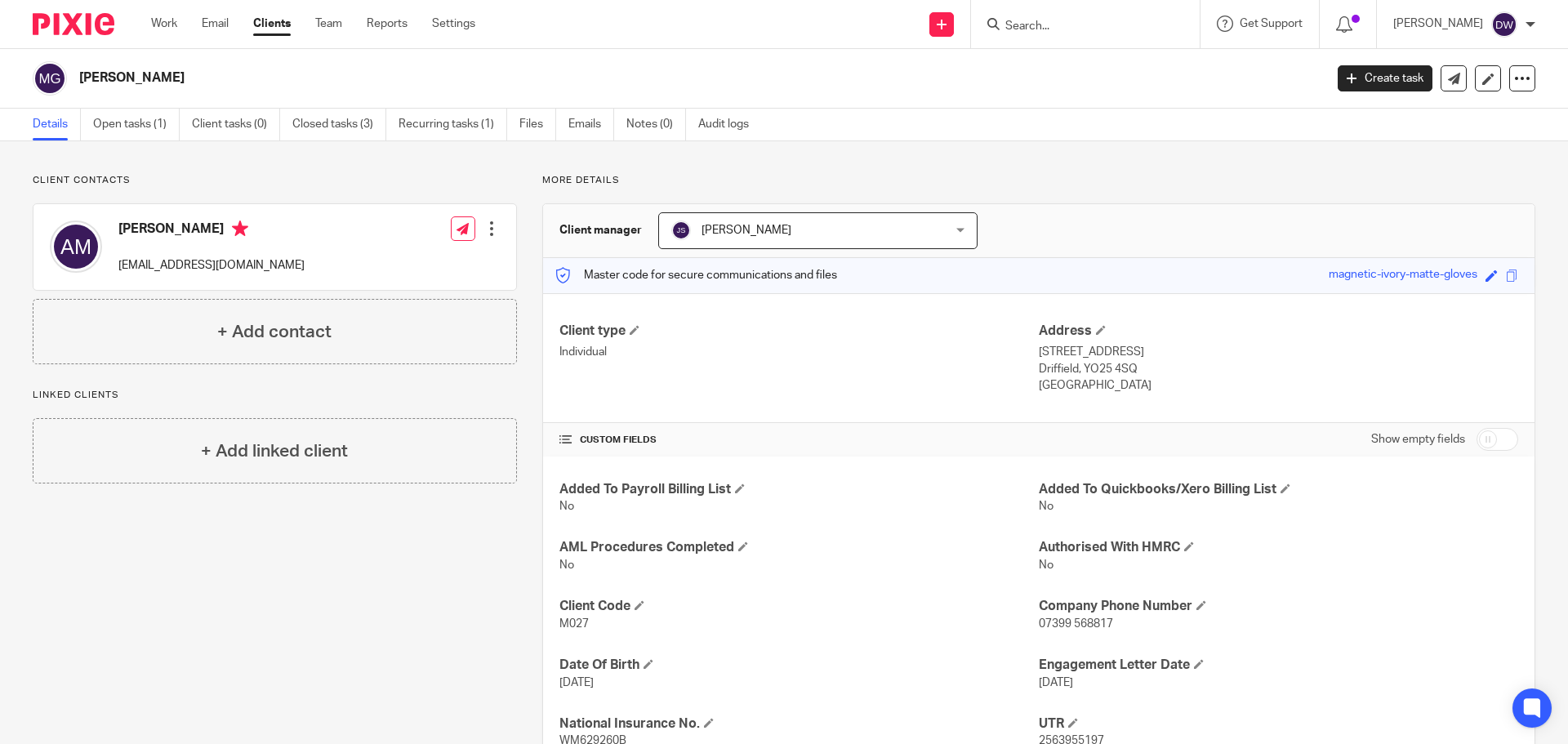
click at [868, 225] on span "[PERSON_NAME]" at bounding box center [794, 230] width 245 height 34
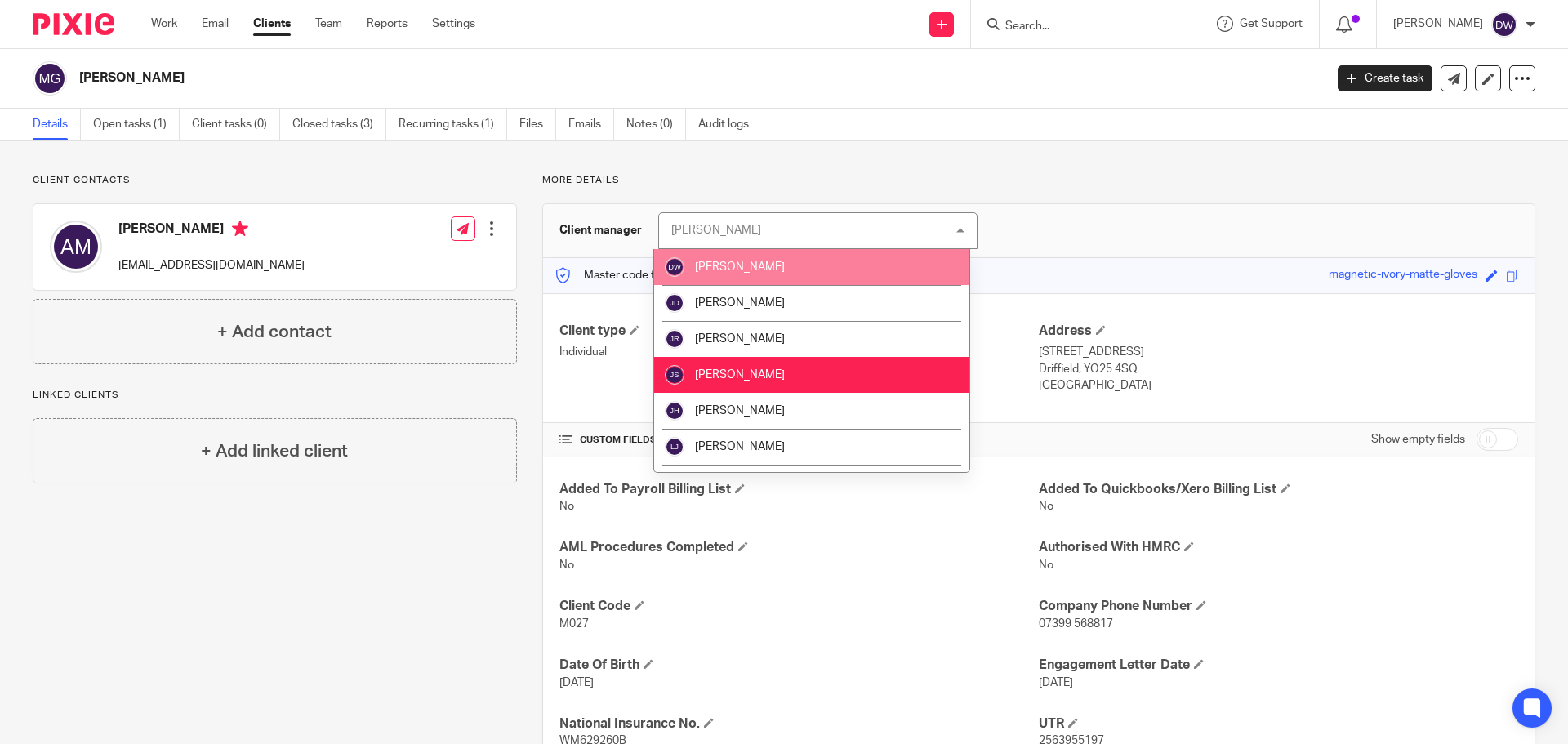
click at [820, 269] on li "[PERSON_NAME]" at bounding box center [812, 267] width 315 height 36
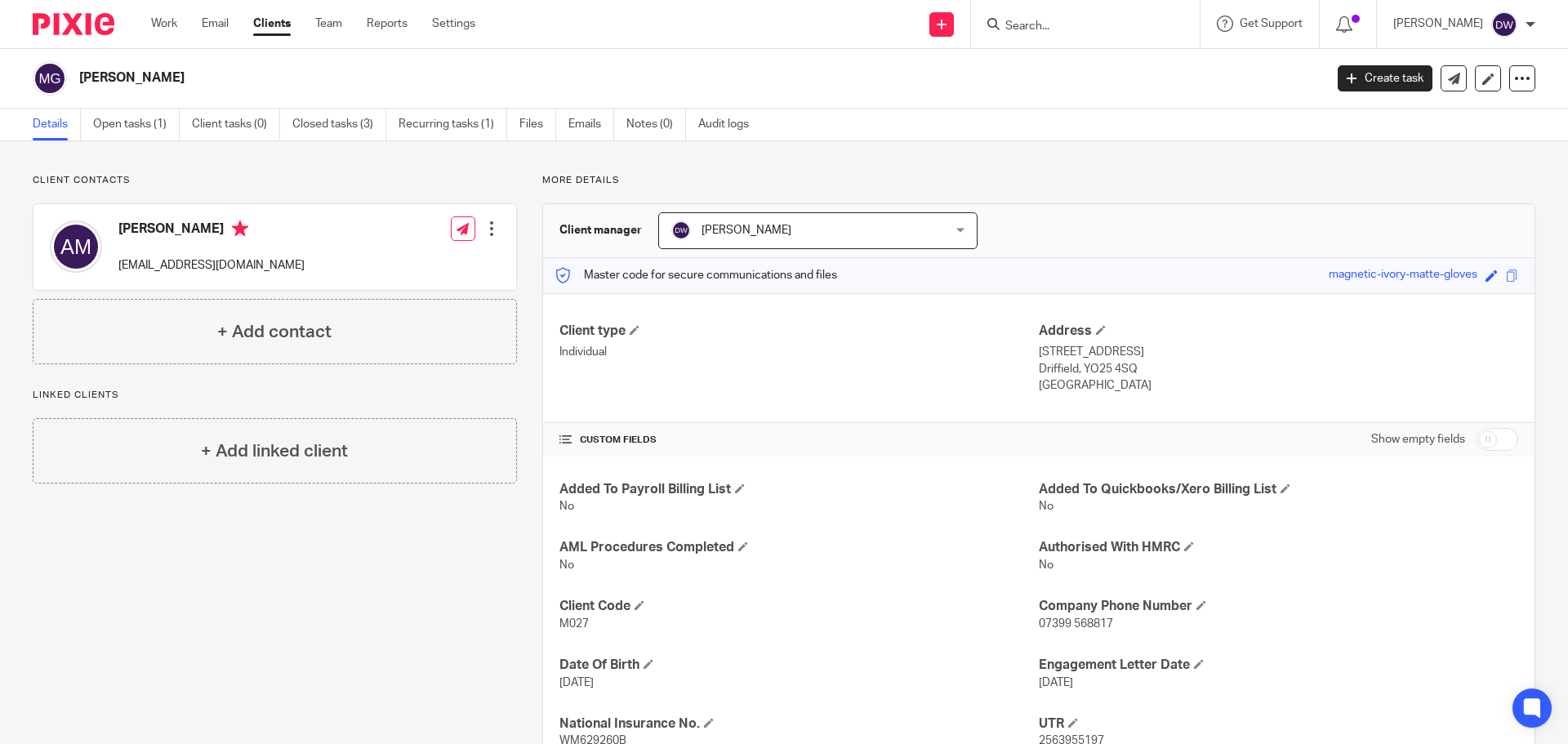
click at [1066, 28] on input "Search" at bounding box center [1076, 27] width 147 height 15
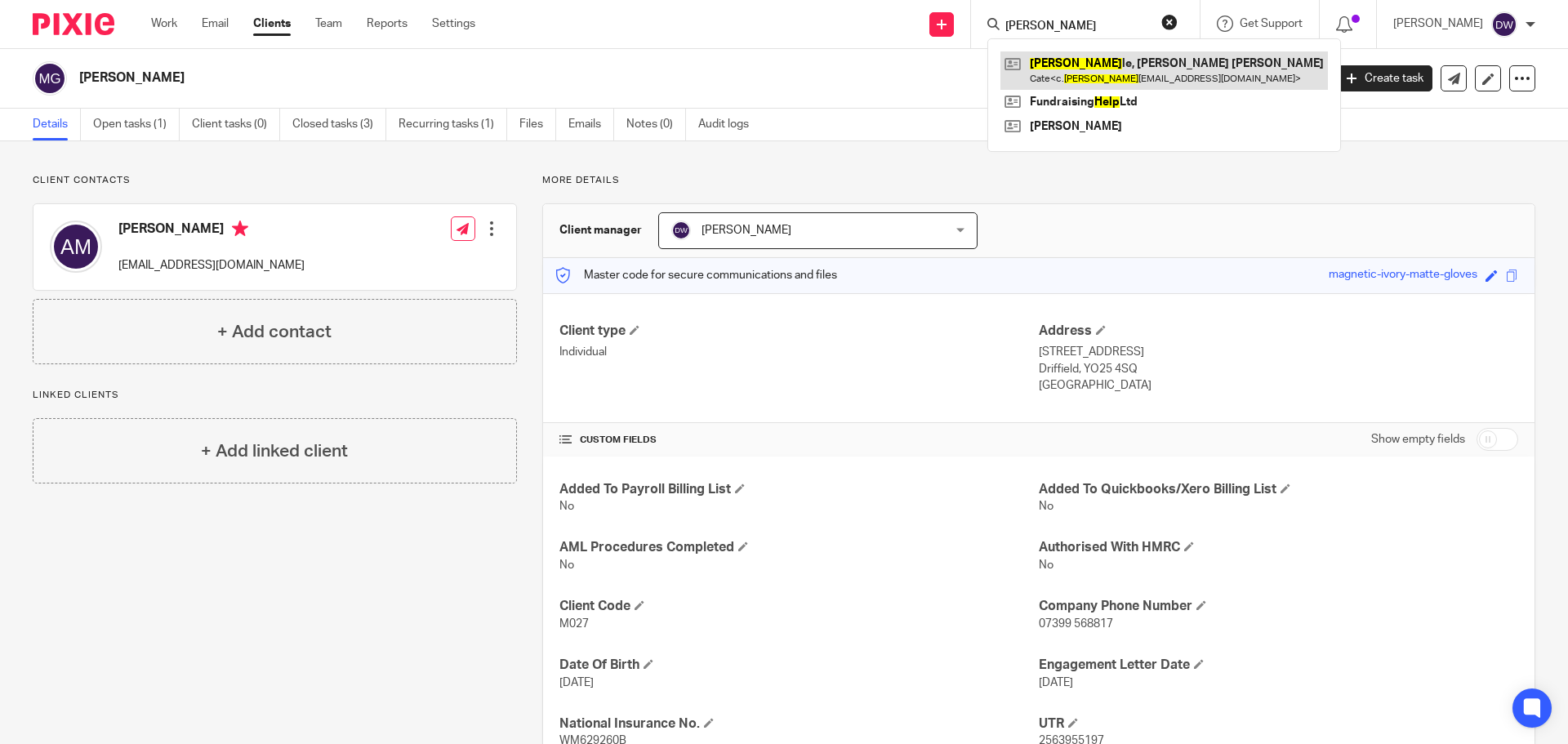
type input "[PERSON_NAME]"
click at [1088, 60] on link at bounding box center [1164, 70] width 327 height 38
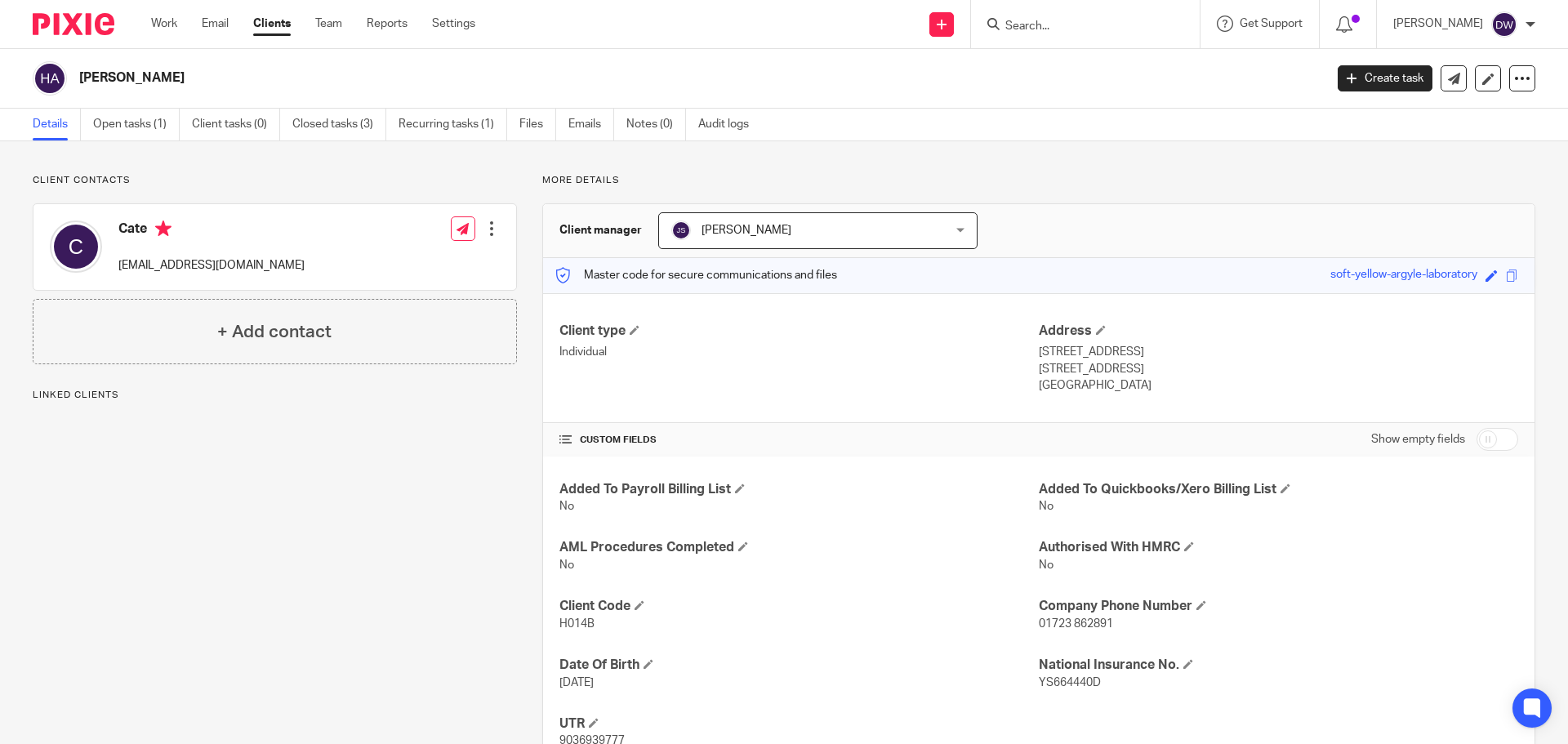
click at [862, 226] on span "[PERSON_NAME]" at bounding box center [794, 230] width 245 height 34
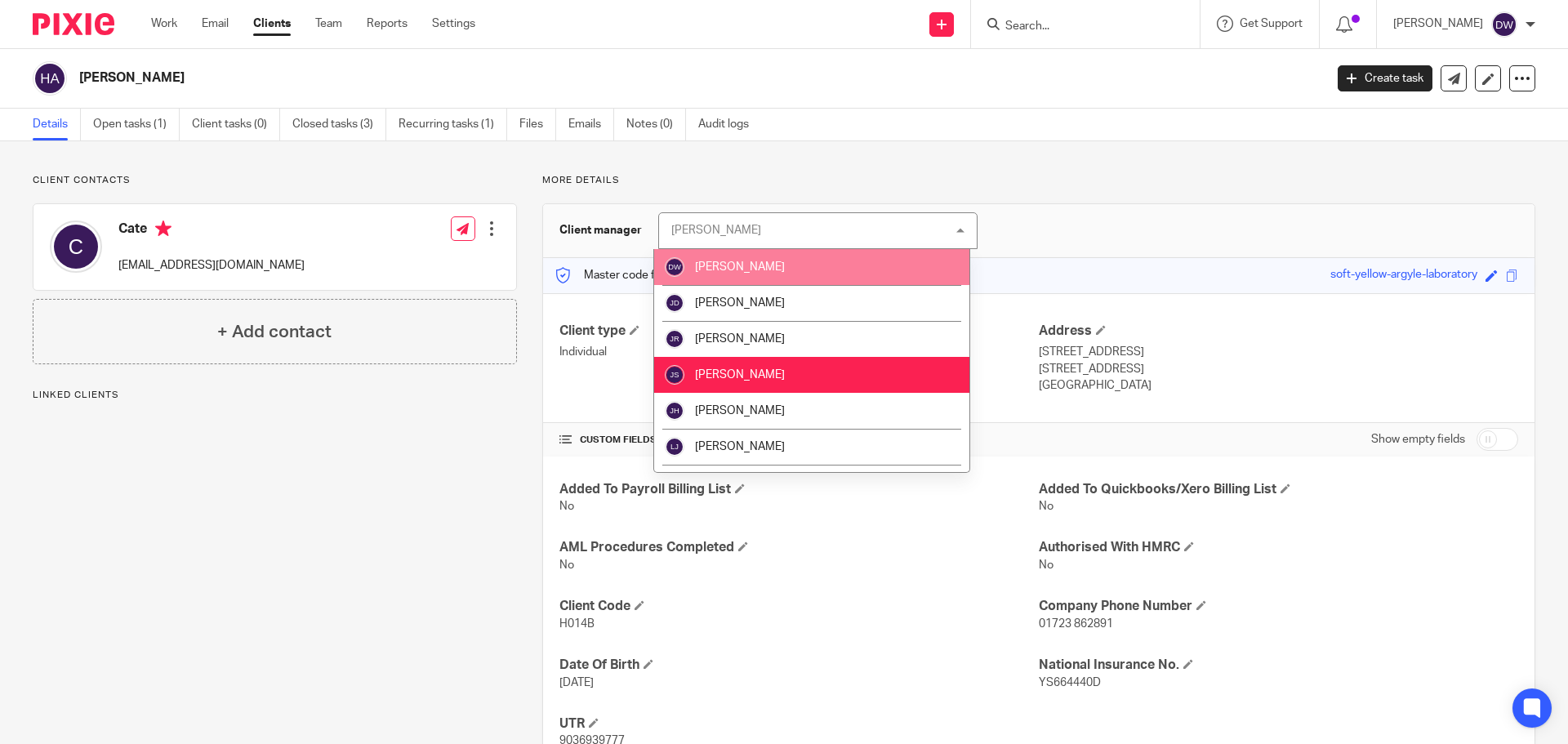
click at [847, 273] on li "[PERSON_NAME]" at bounding box center [812, 267] width 315 height 36
